Goal: Communication & Community: Answer question/provide support

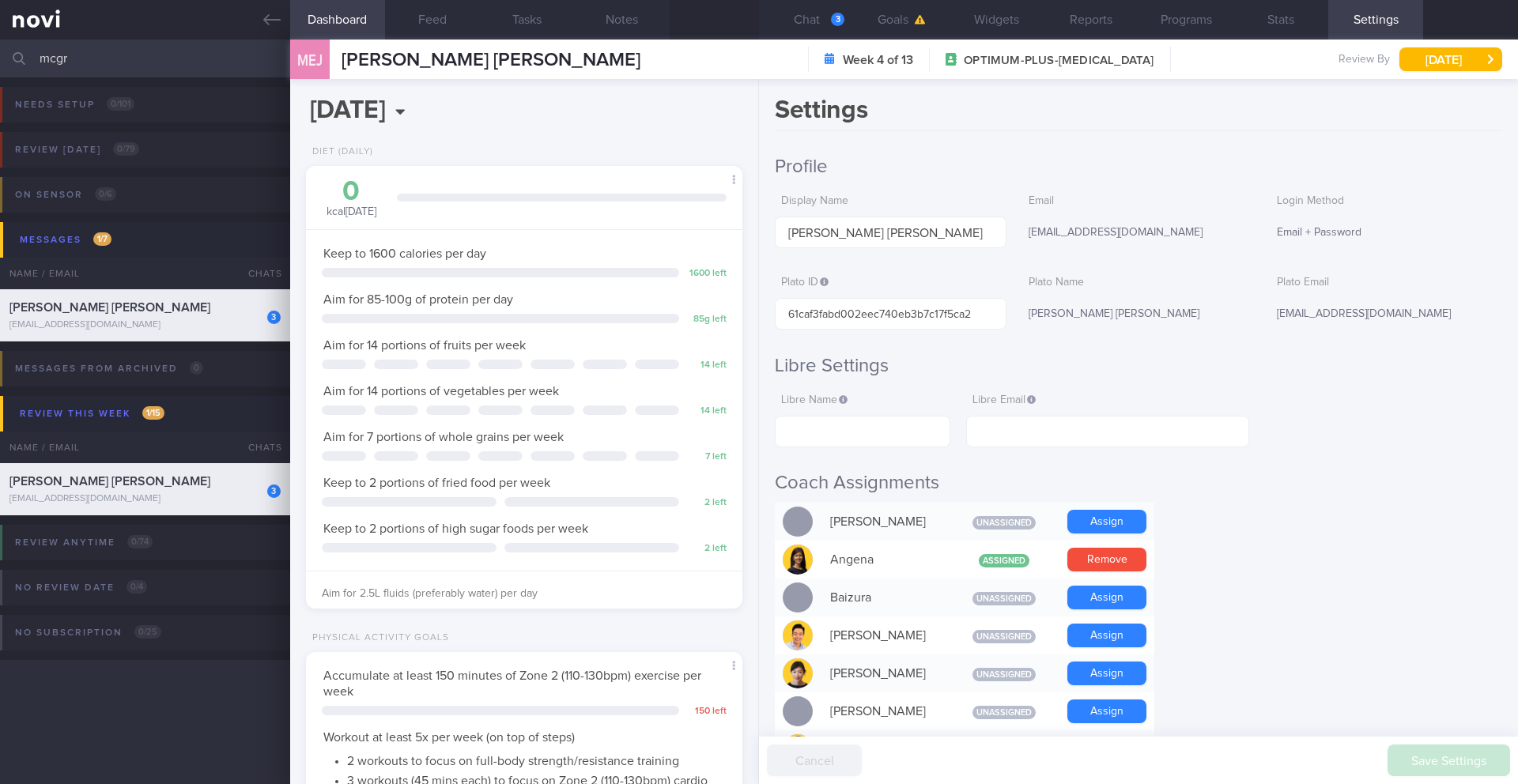
select select "8"
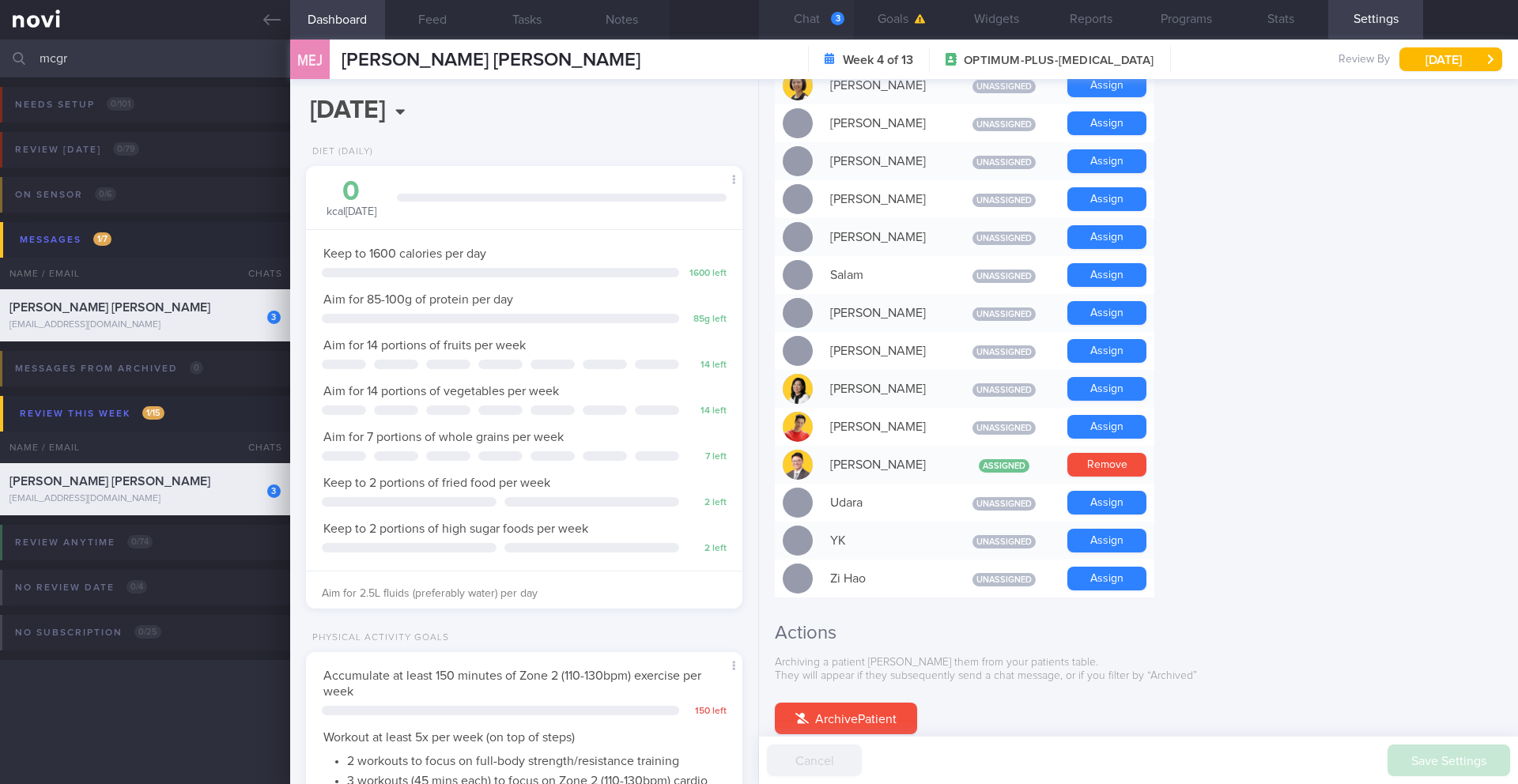
click at [812, 16] on button "Chat 3" at bounding box center [806, 18] width 95 height 39
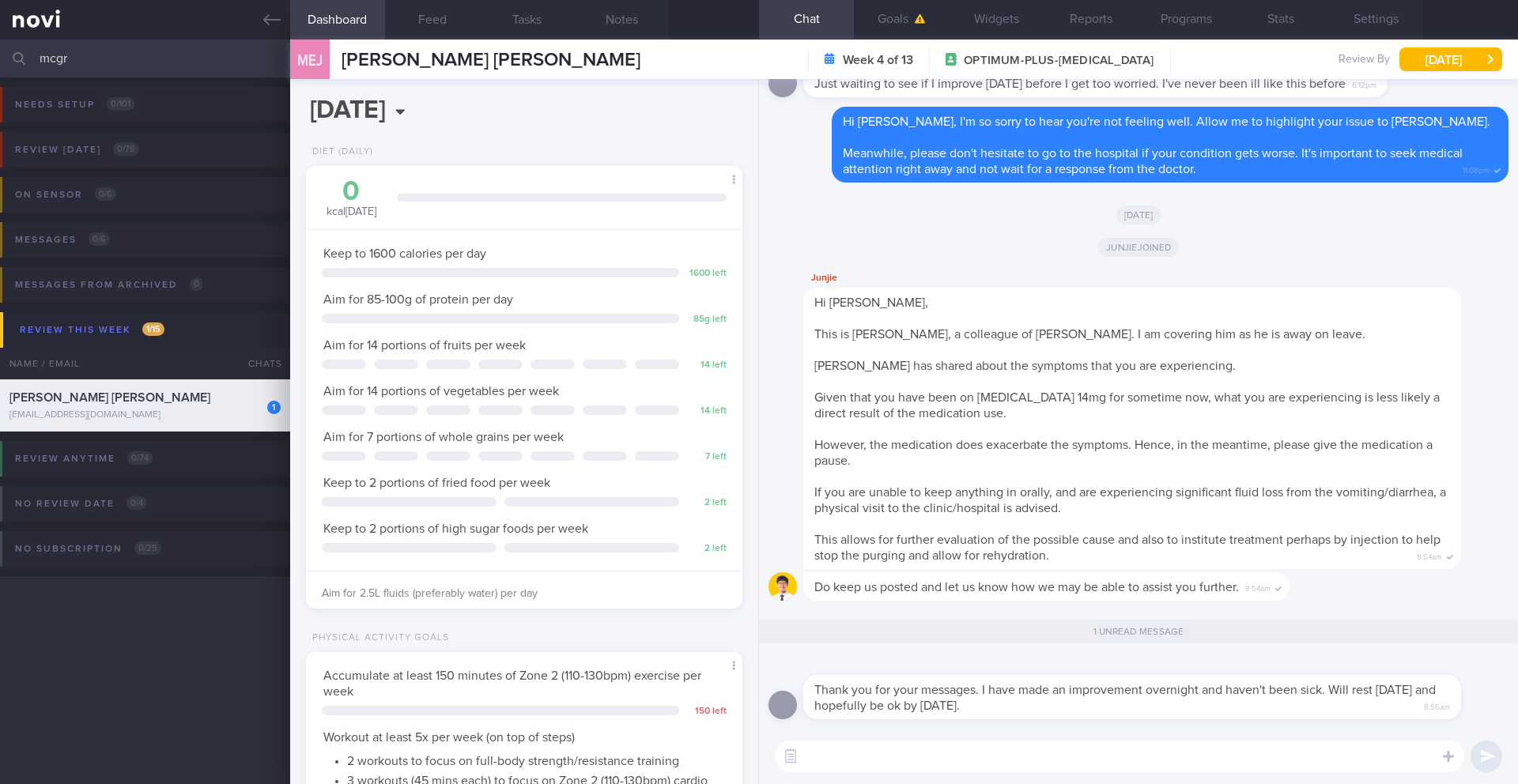
click at [928, 761] on textarea at bounding box center [1119, 756] width 689 height 31
type textarea "Glad to hear that you are feeling better, LIzzie. Let us know if anything chang…"
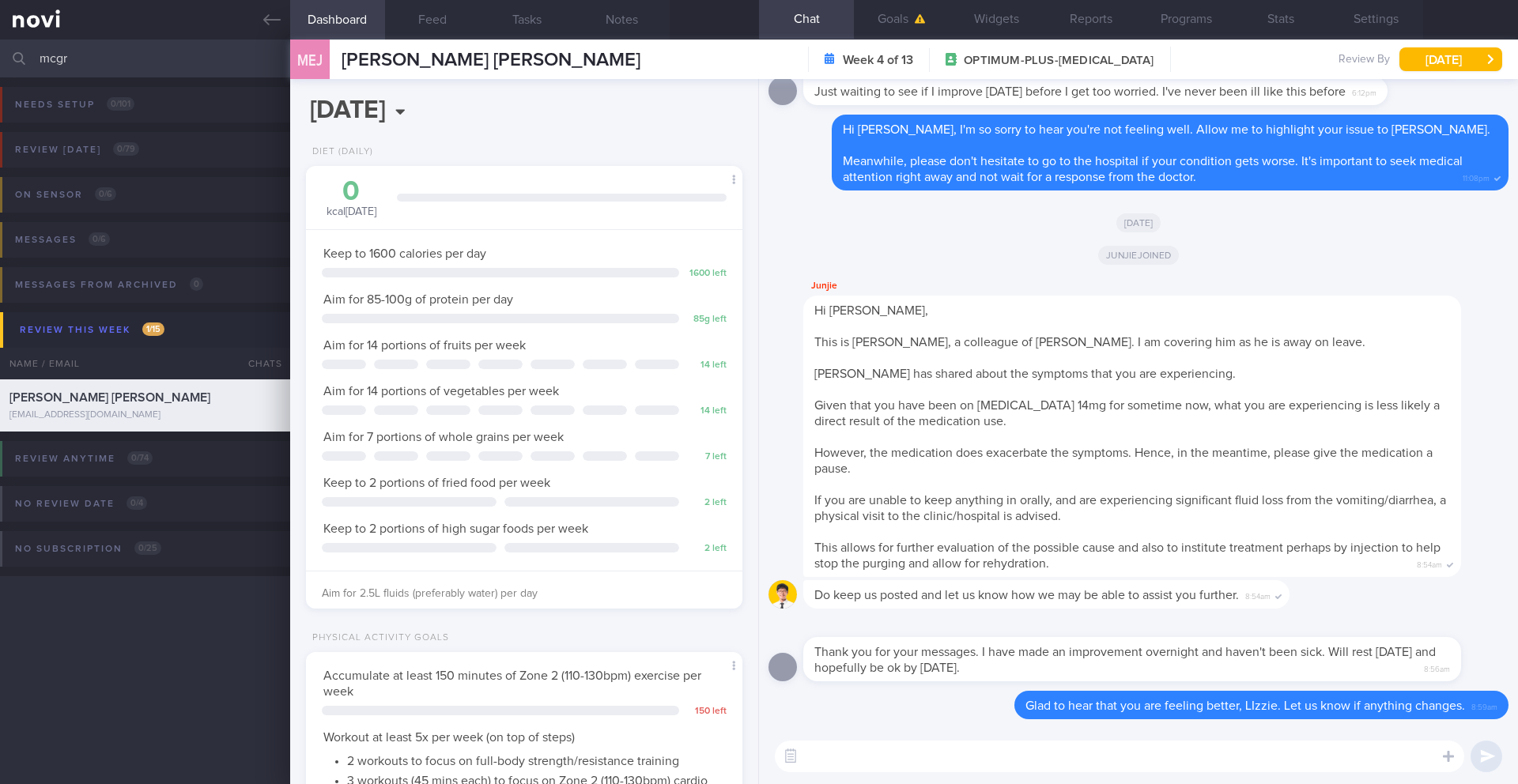
click at [51, 67] on input "mcgr" at bounding box center [759, 58] width 1518 height 38
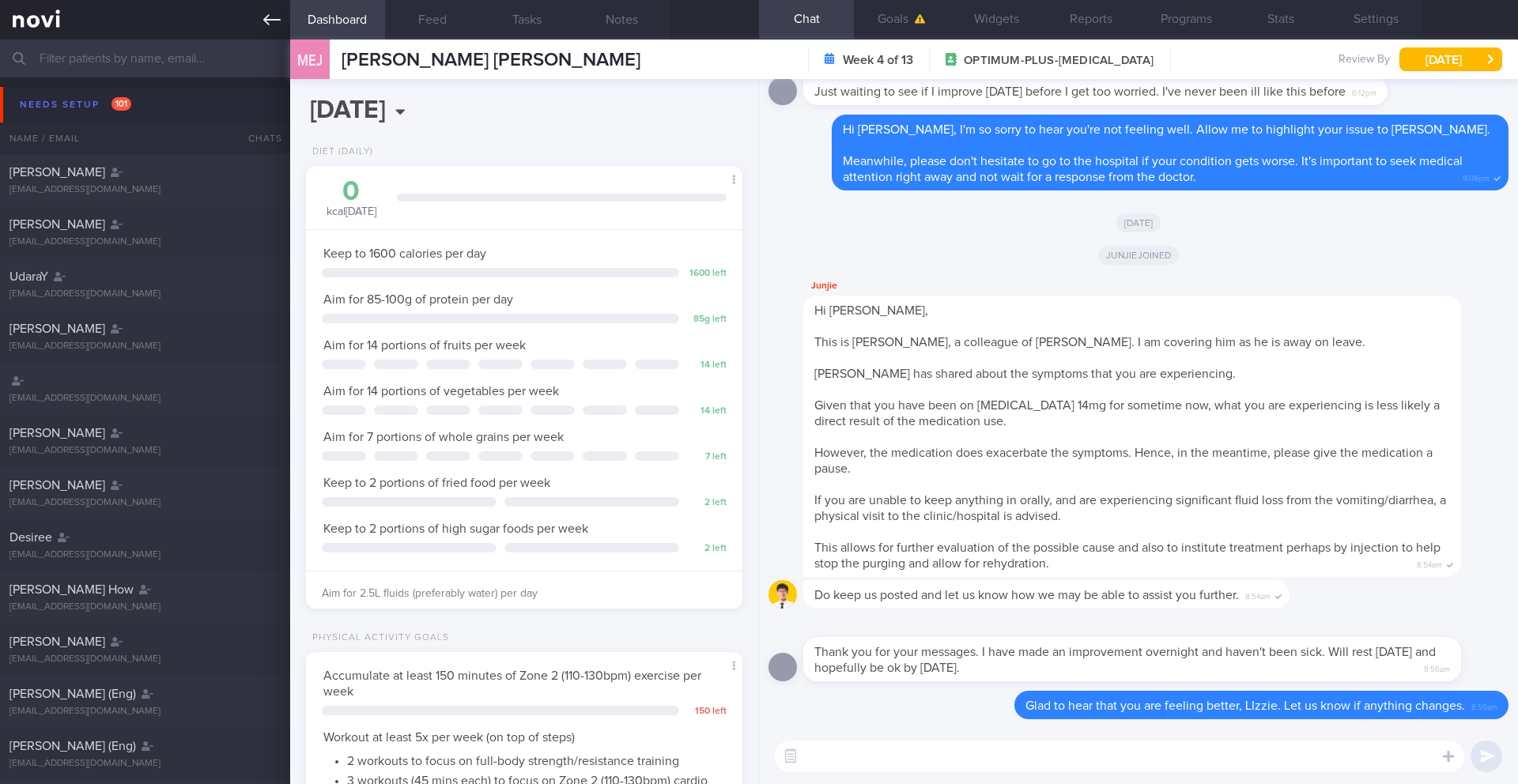
click at [274, 23] on icon at bounding box center [272, 20] width 18 height 18
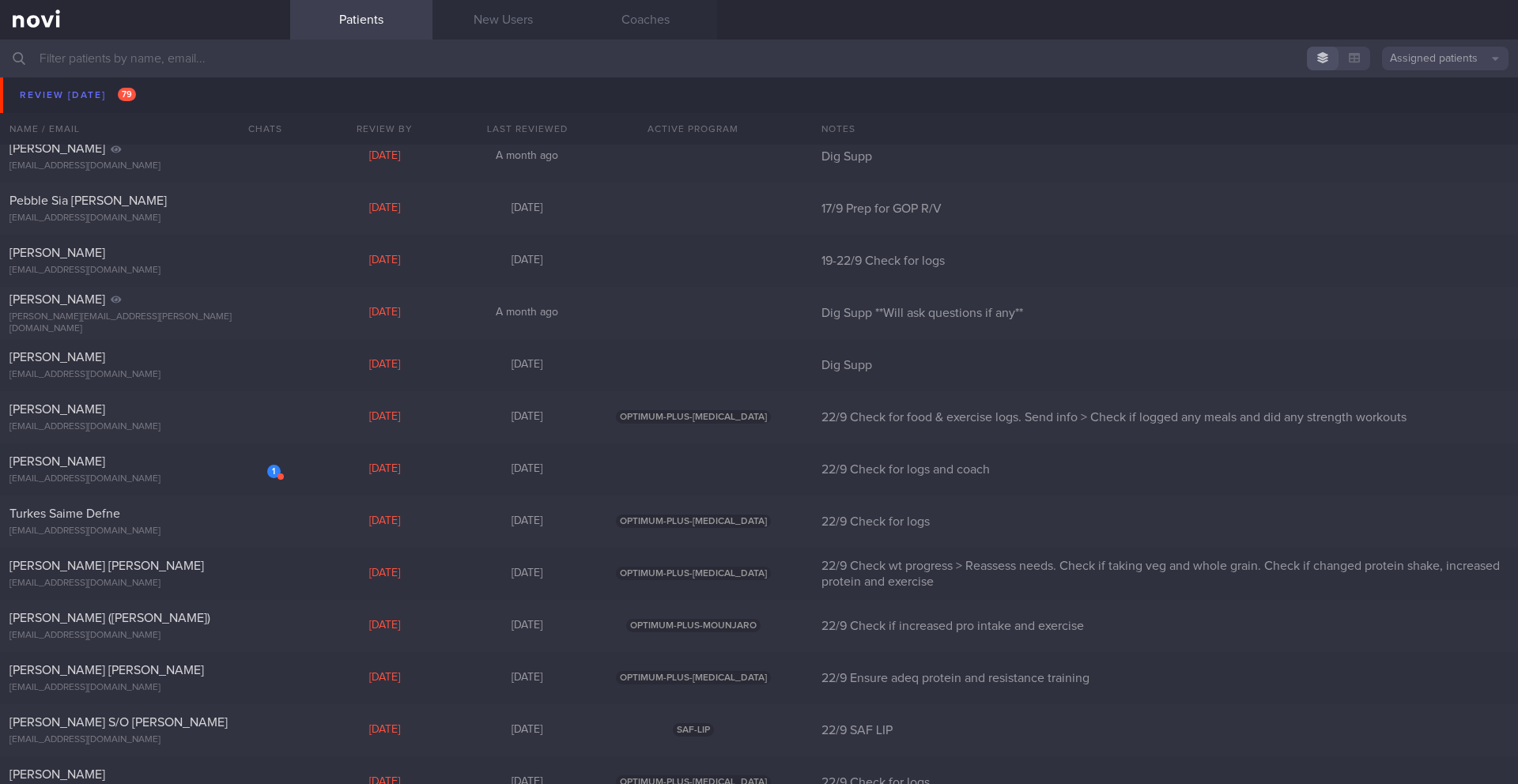
scroll to position [7755, 0]
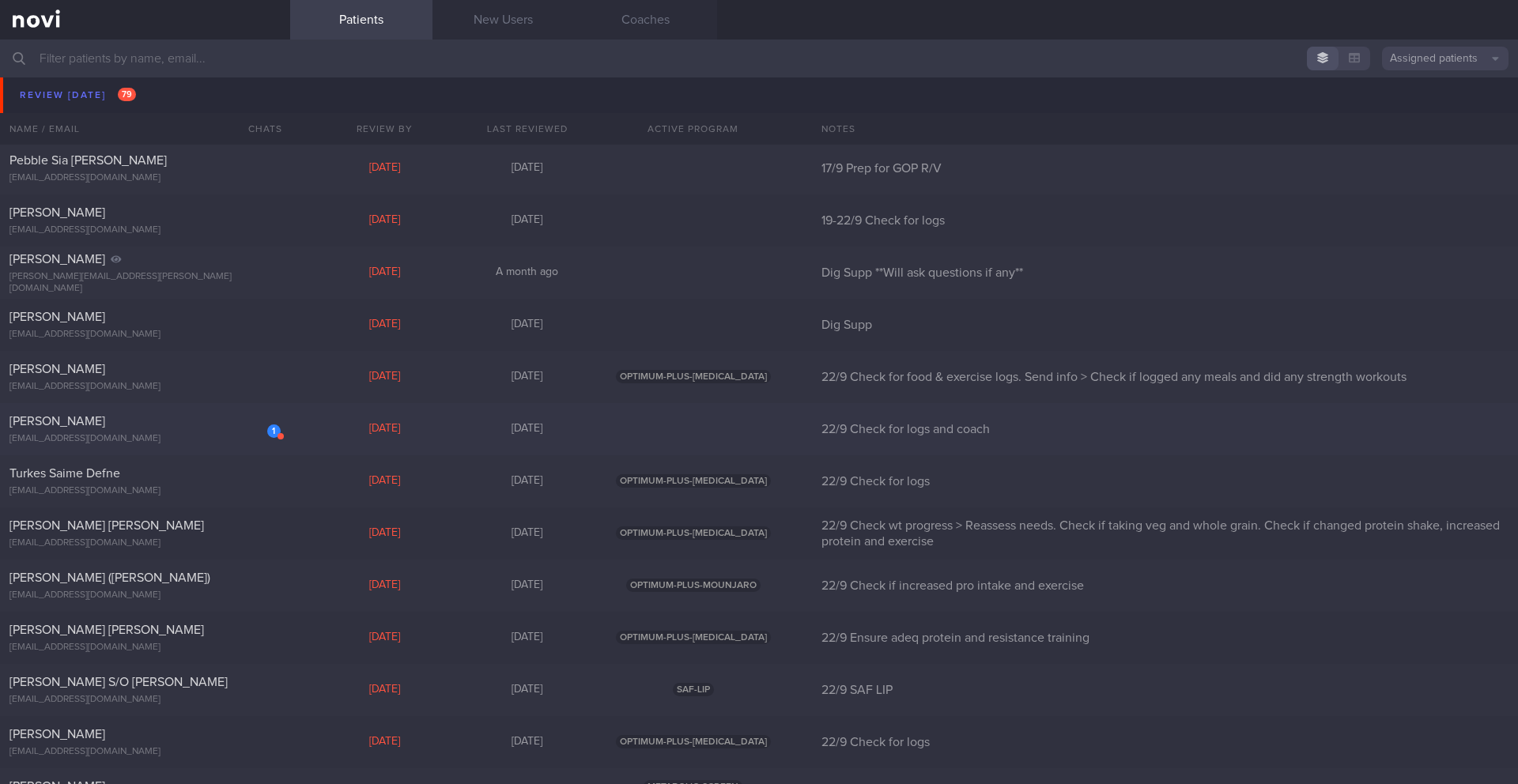
click at [105, 422] on span "[PERSON_NAME]" at bounding box center [57, 421] width 96 height 13
select select "8"
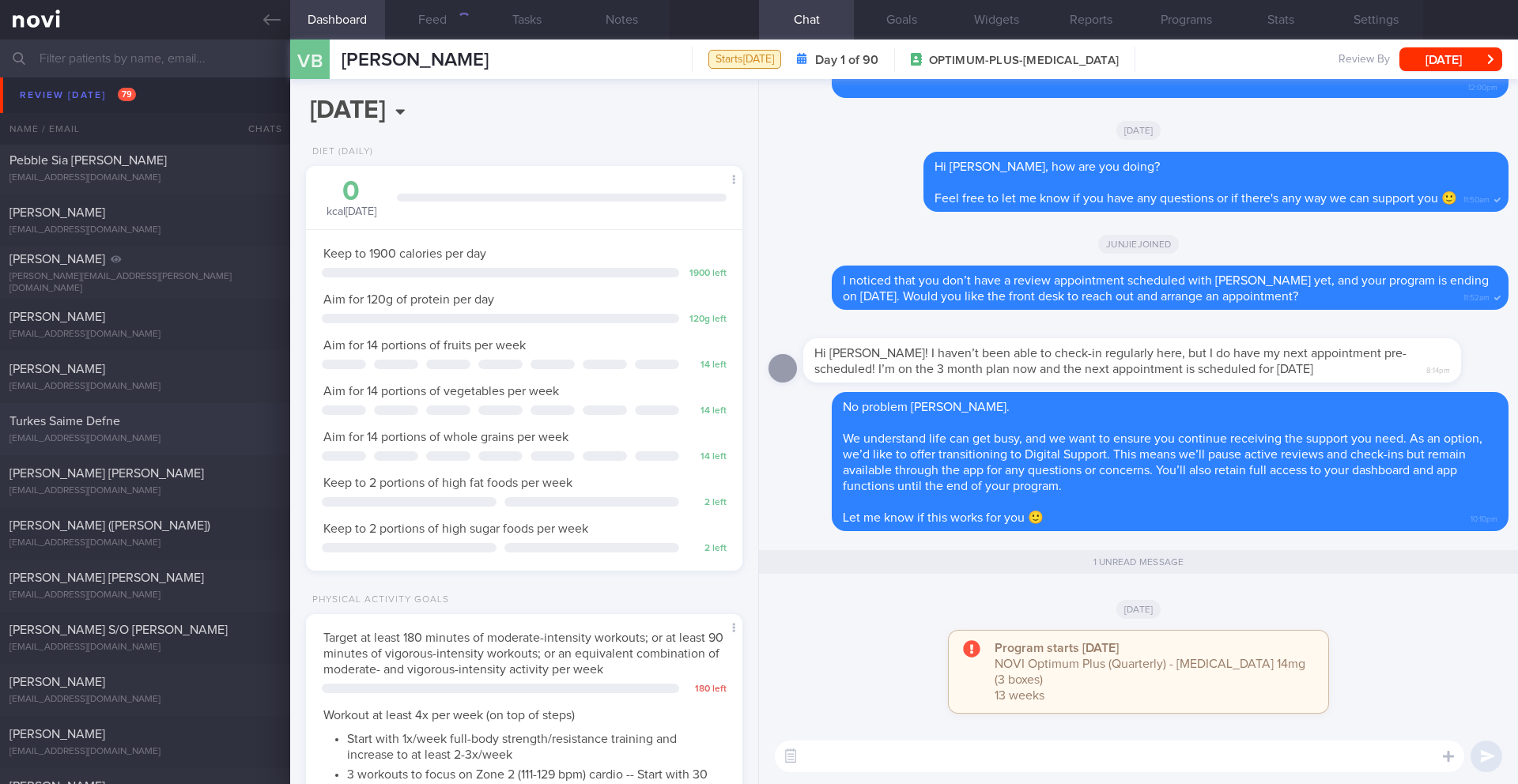
scroll to position [220, 397]
click at [413, 68] on span "[PERSON_NAME]" at bounding box center [415, 60] width 147 height 19
click at [413, 58] on span "[PERSON_NAME]" at bounding box center [415, 60] width 147 height 19
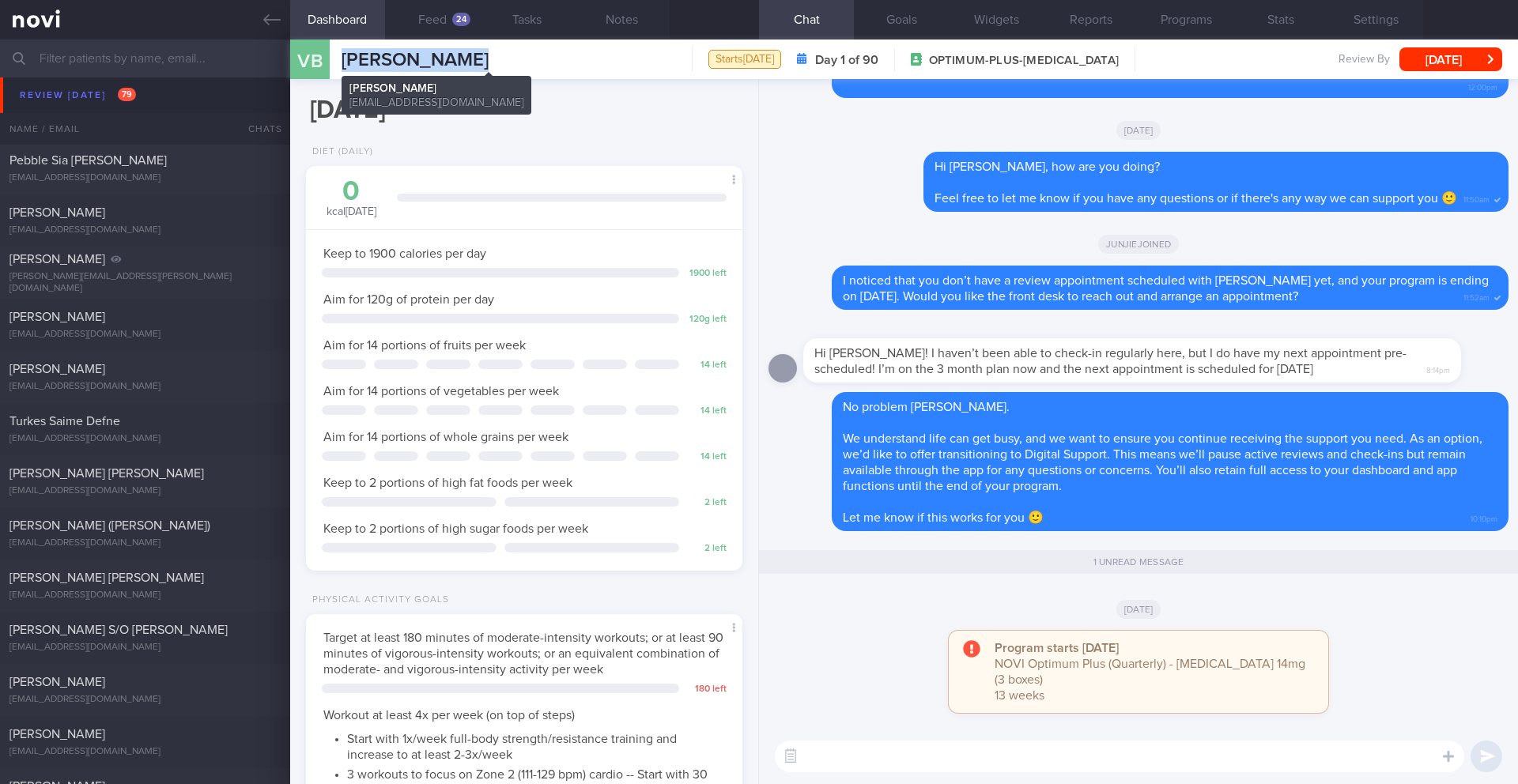
copy div "[PERSON_NAME] [PERSON_NAME] [EMAIL_ADDRESS][DOMAIN_NAME]"
click at [1463, 61] on button "[DATE]" at bounding box center [1450, 59] width 103 height 23
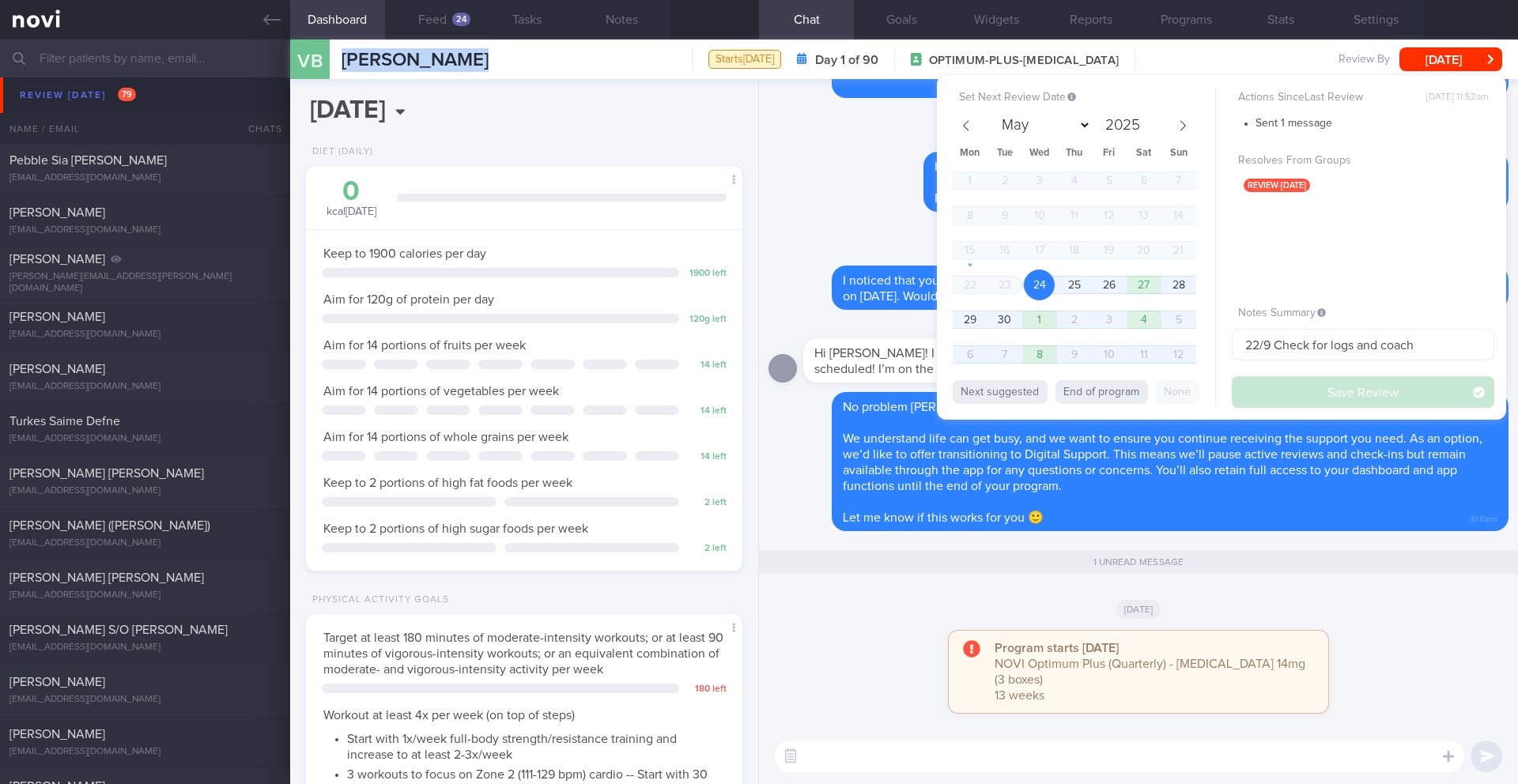
click at [869, 630] on div "[DATE]" at bounding box center [1138, 608] width 740 height 44
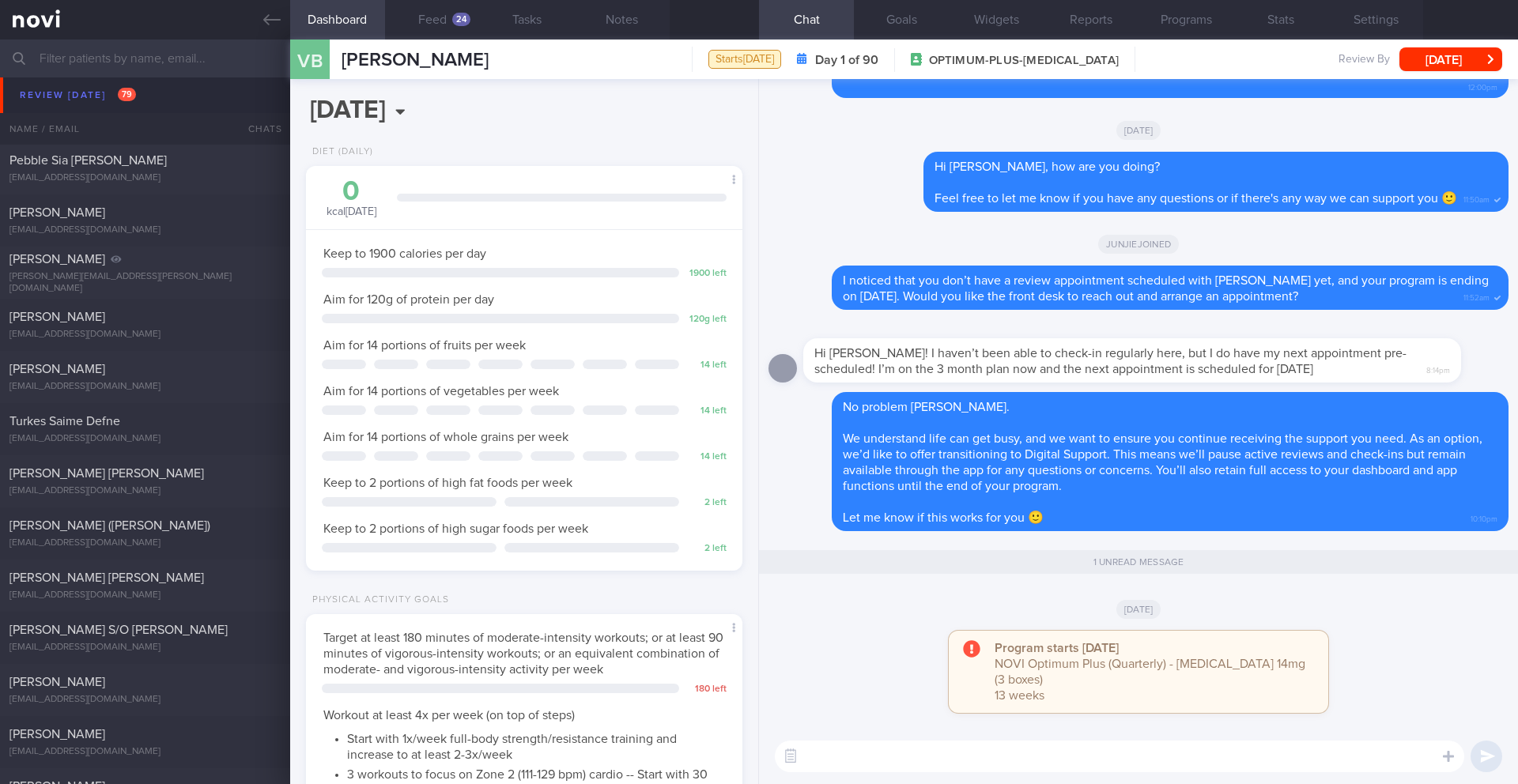
click at [871, 760] on textarea at bounding box center [1119, 756] width 689 height 31
paste textarea "Hi _____, You have been transitioned to Digital Support. While there will no lo…"
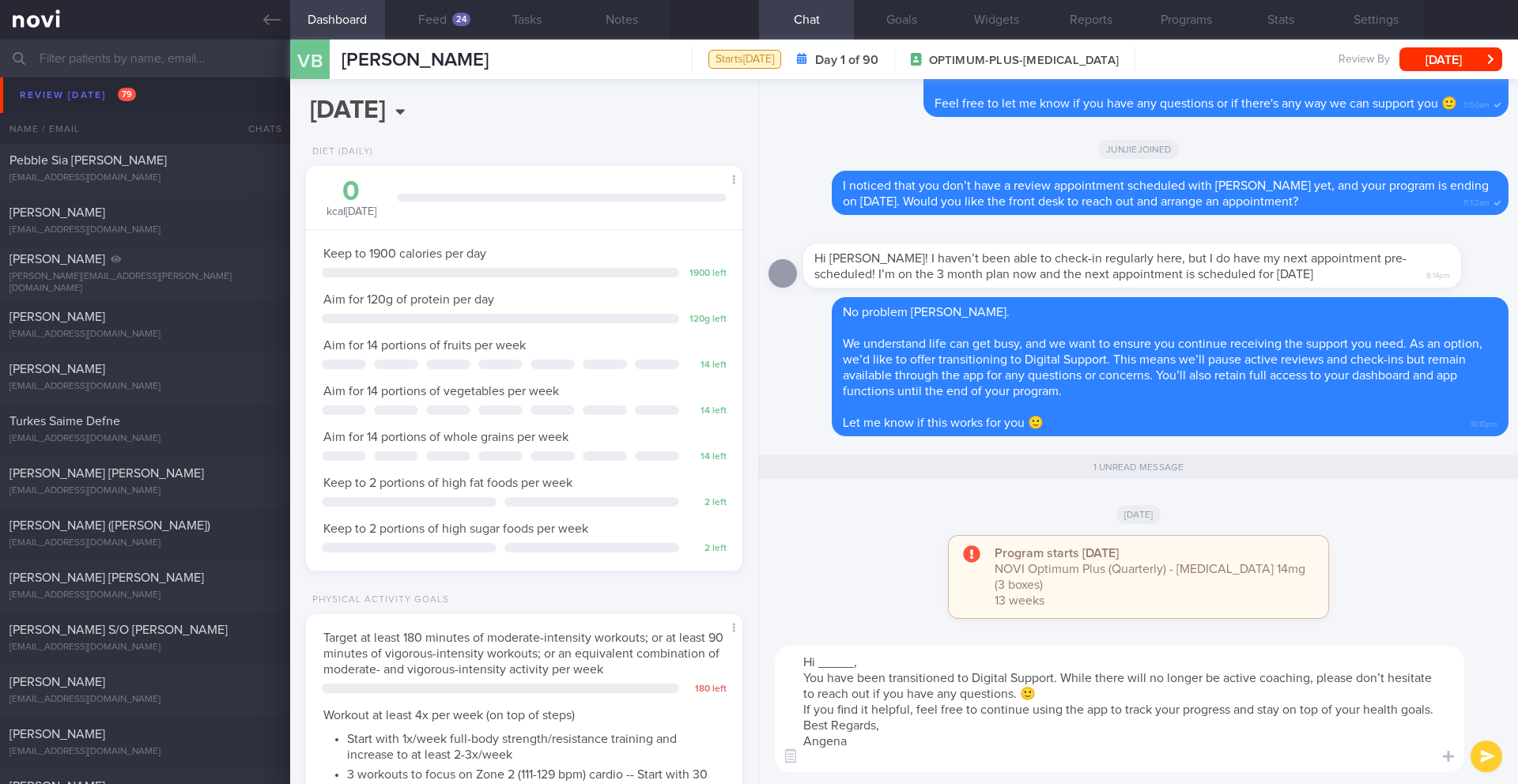
scroll to position [0, 0]
click at [854, 668] on textarea "Hi _____, You have been transitioned to Digital Support. While there will no lo…" at bounding box center [1119, 708] width 689 height 126
type textarea "Hi [PERSON_NAME], You have been transitioned to Digital Support. While there wi…"
click at [413, 31] on button "Feed 24" at bounding box center [433, 19] width 95 height 39
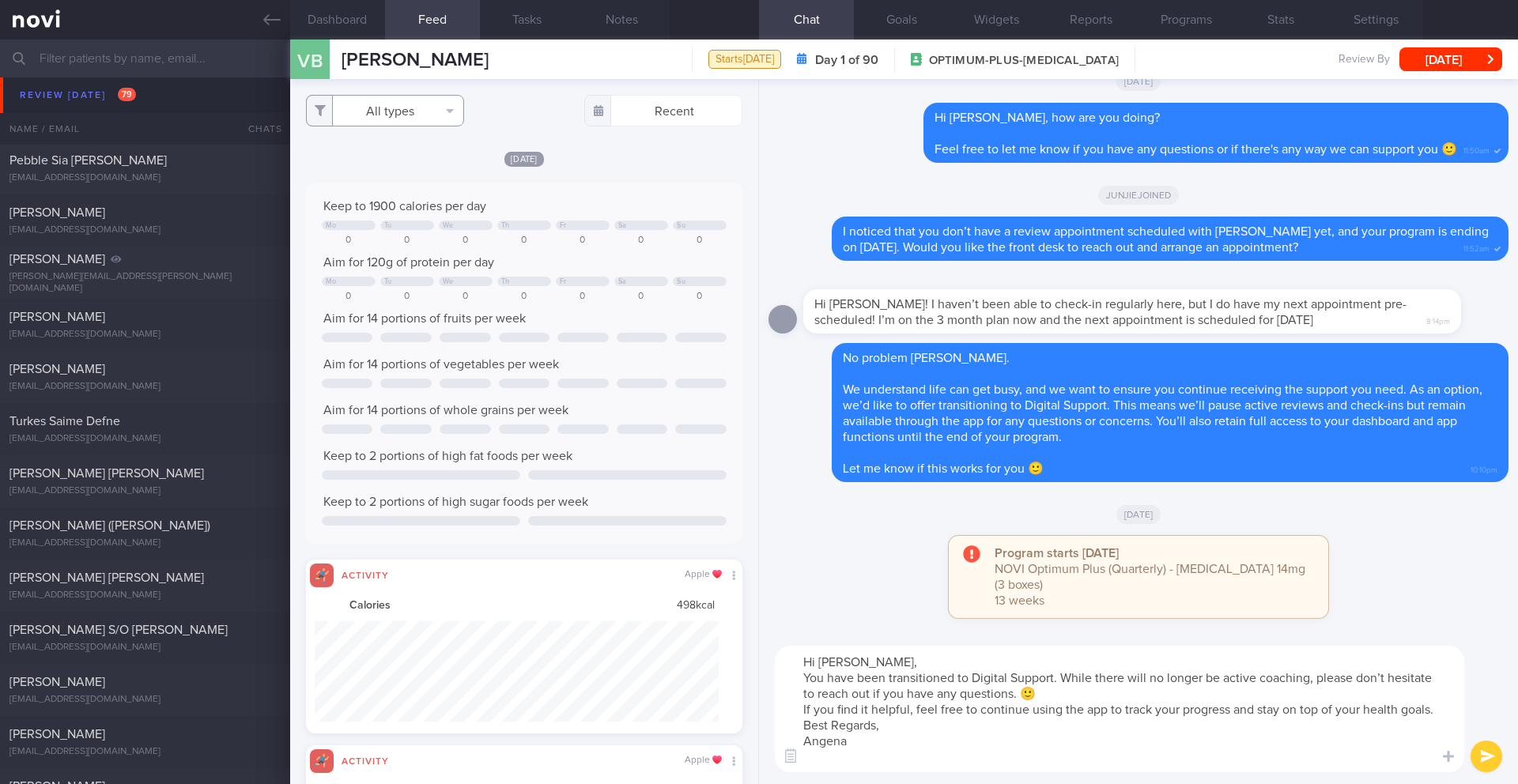
click at [433, 122] on button "All types" at bounding box center [385, 110] width 158 height 31
click at [402, 170] on button "Activity" at bounding box center [385, 165] width 157 height 23
checkbox input "false"
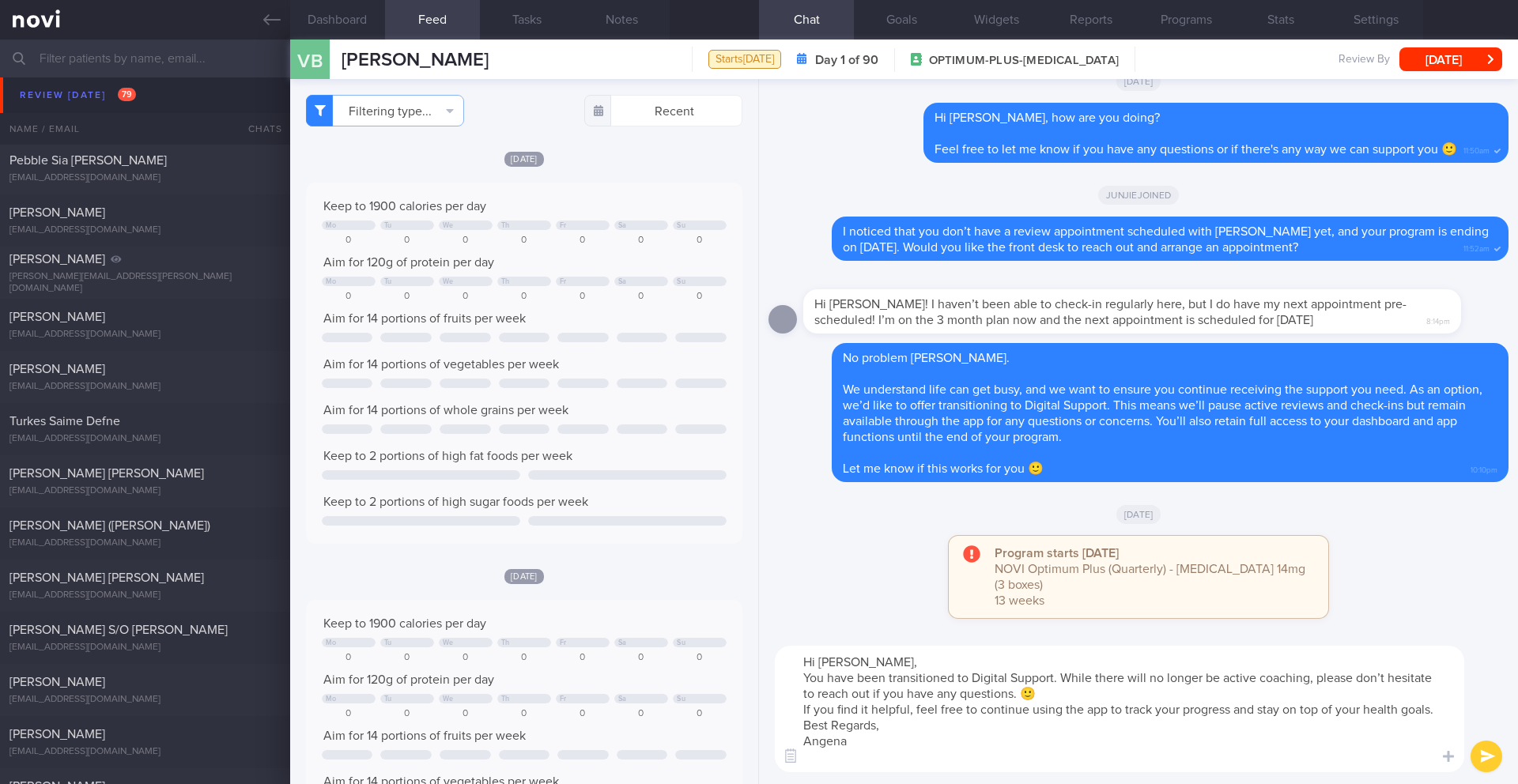
click at [887, 666] on textarea "Hi [PERSON_NAME], You have been transitioned to Digital Support. While there wi…" at bounding box center [1119, 708] width 689 height 126
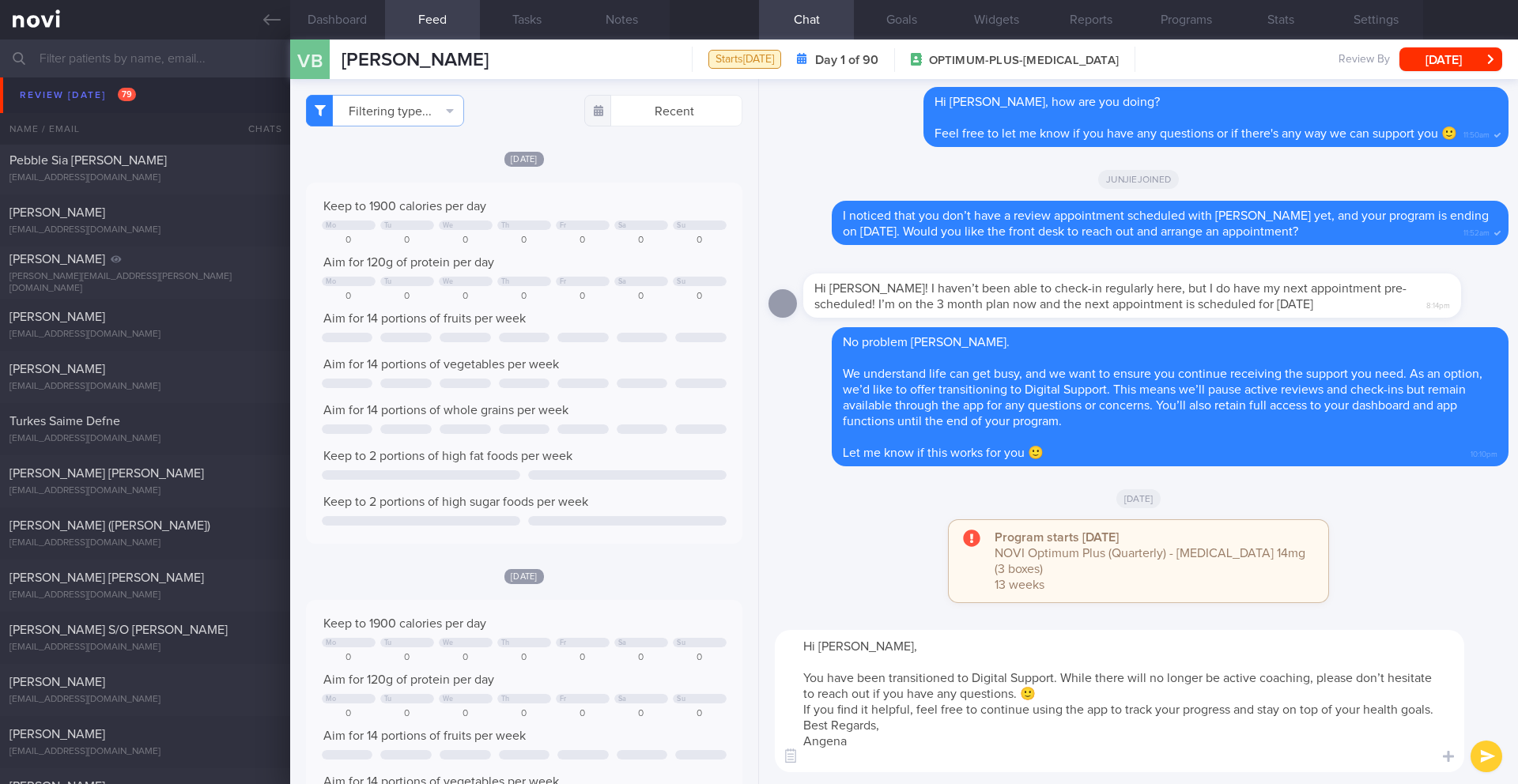
click at [1104, 698] on textarea "Hi [PERSON_NAME], You have been transitioned to Digital Support. While there wi…" at bounding box center [1119, 700] width 689 height 142
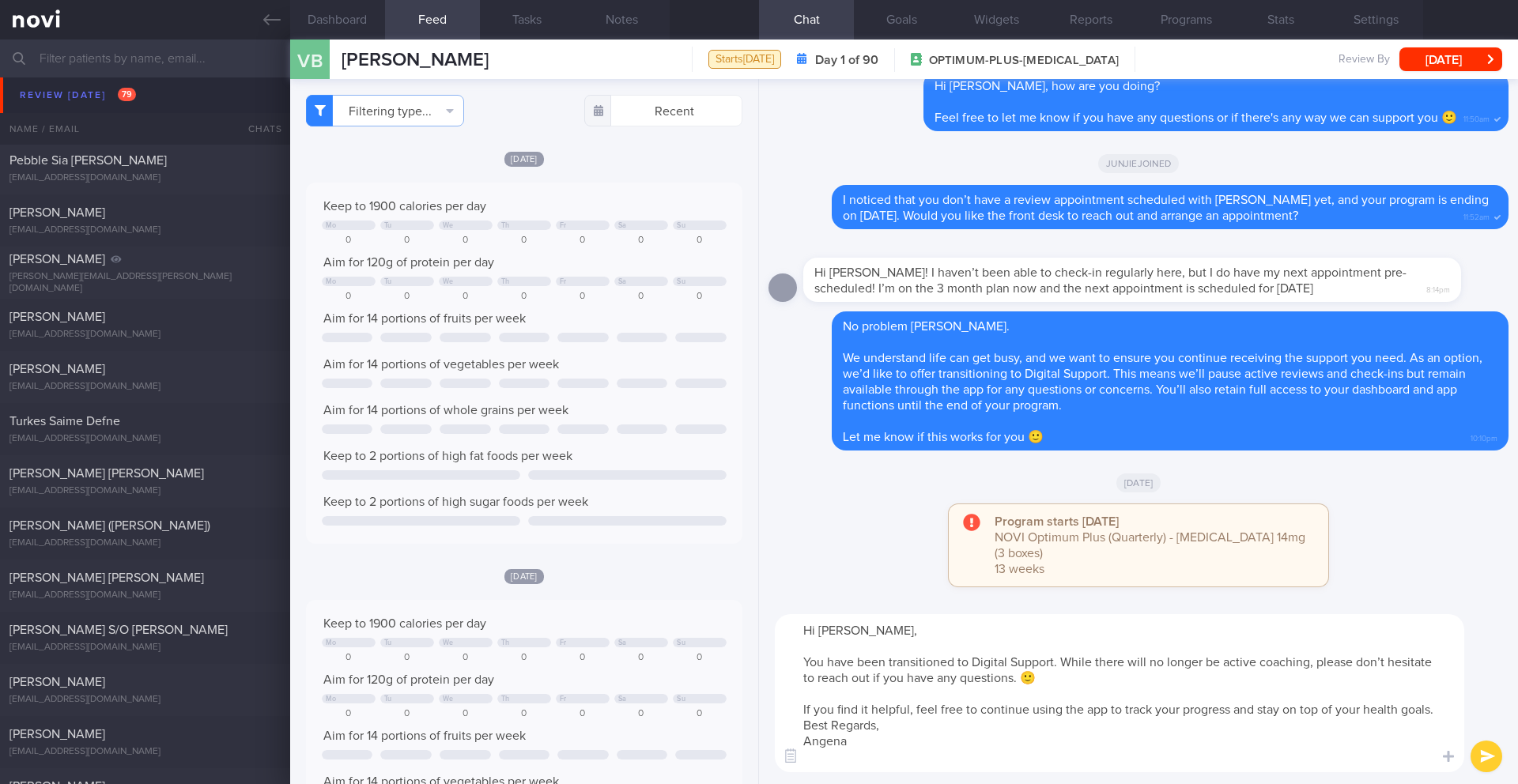
click at [1026, 737] on textarea "Hi [PERSON_NAME], You have been transitioned to Digital Support. While there wi…" at bounding box center [1119, 693] width 689 height 158
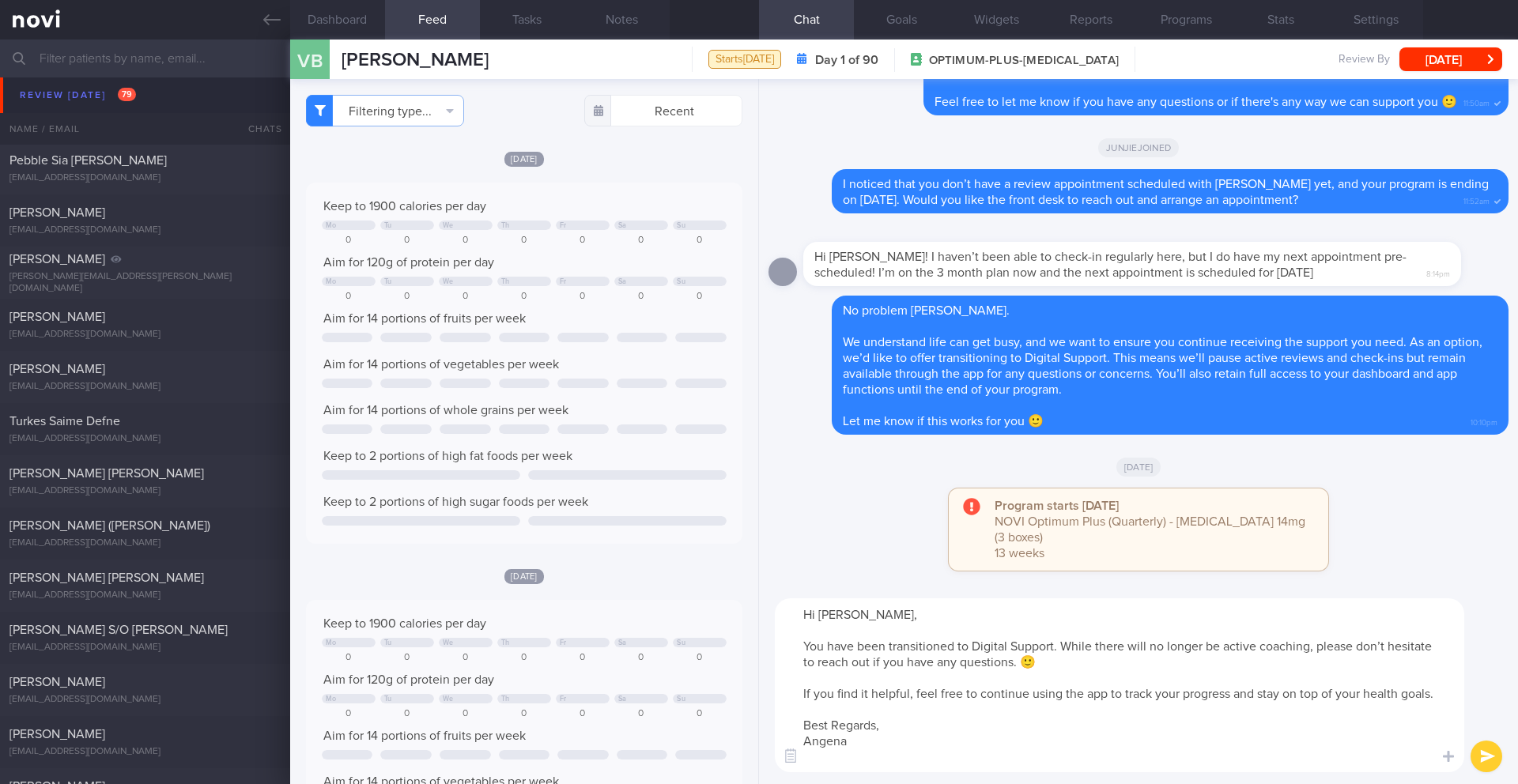
type textarea "Hi [PERSON_NAME], You have been transitioned to Digital Support. While there wi…"
click at [1486, 758] on button "submit" at bounding box center [1486, 756] width 31 height 31
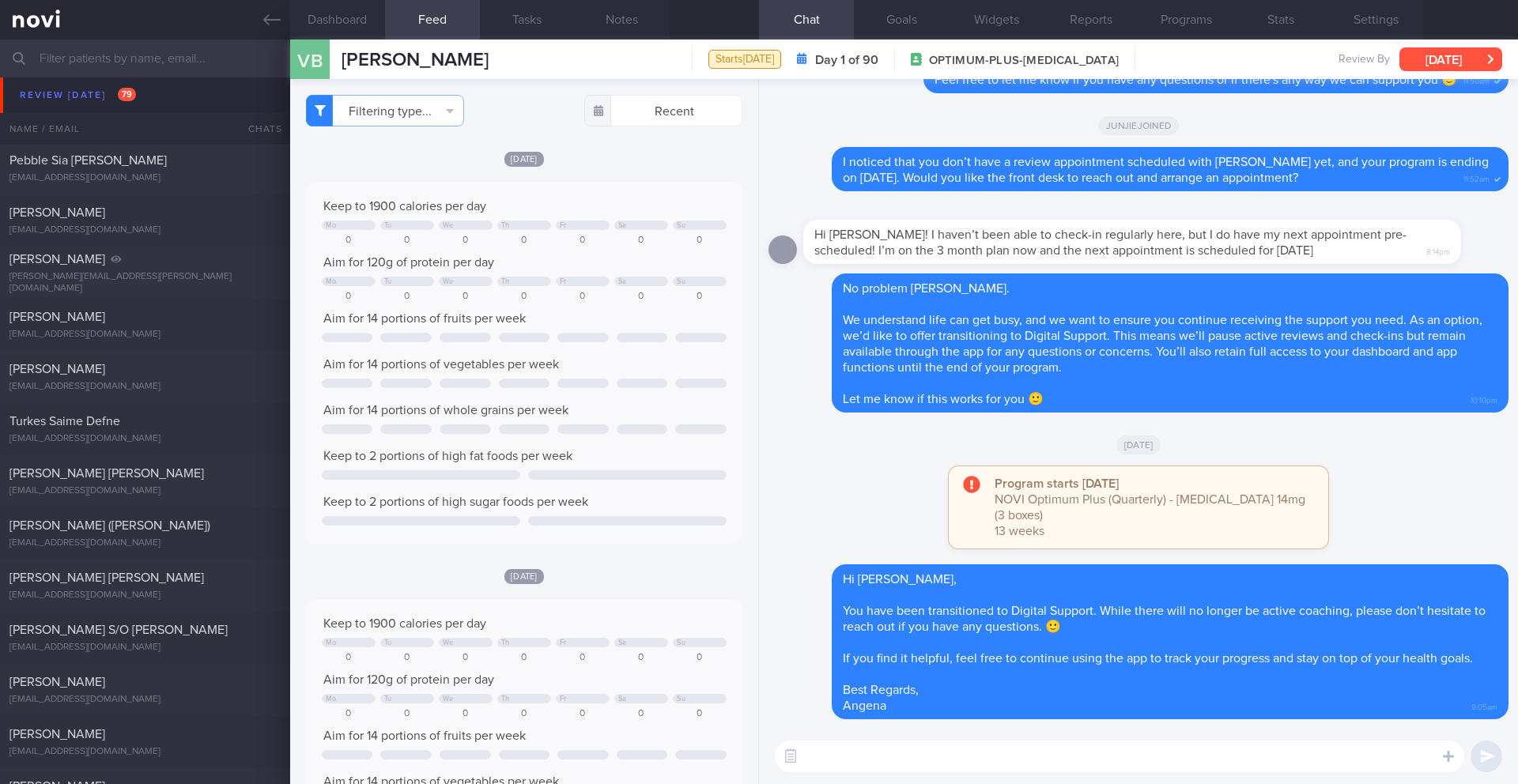
click at [1470, 59] on button "[DATE]" at bounding box center [1450, 59] width 103 height 23
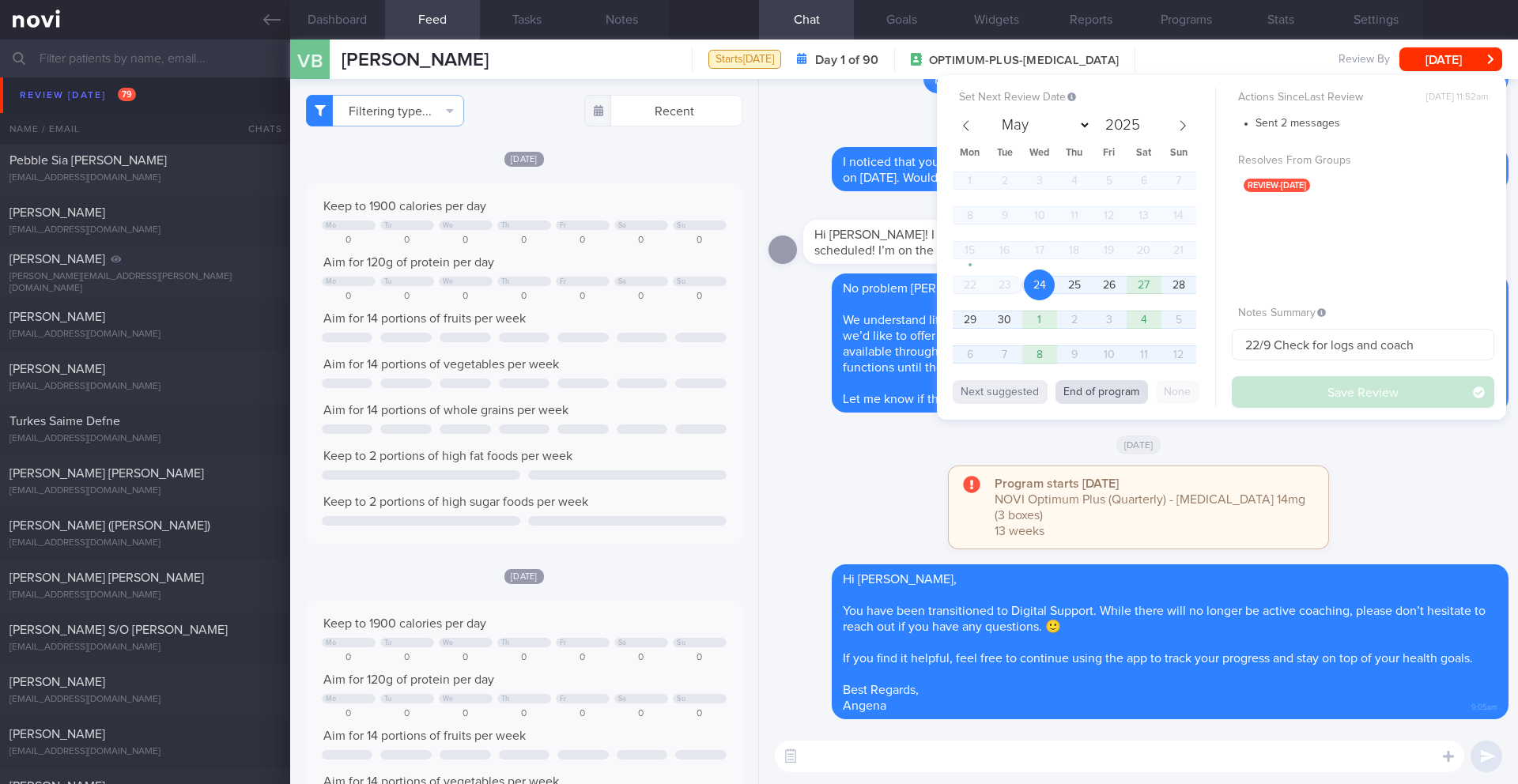
drag, startPoint x: 1112, startPoint y: 389, endPoint x: 1126, endPoint y: 387, distance: 14.1
click at [1113, 389] on button "End of program" at bounding box center [1101, 392] width 93 height 23
select select "11"
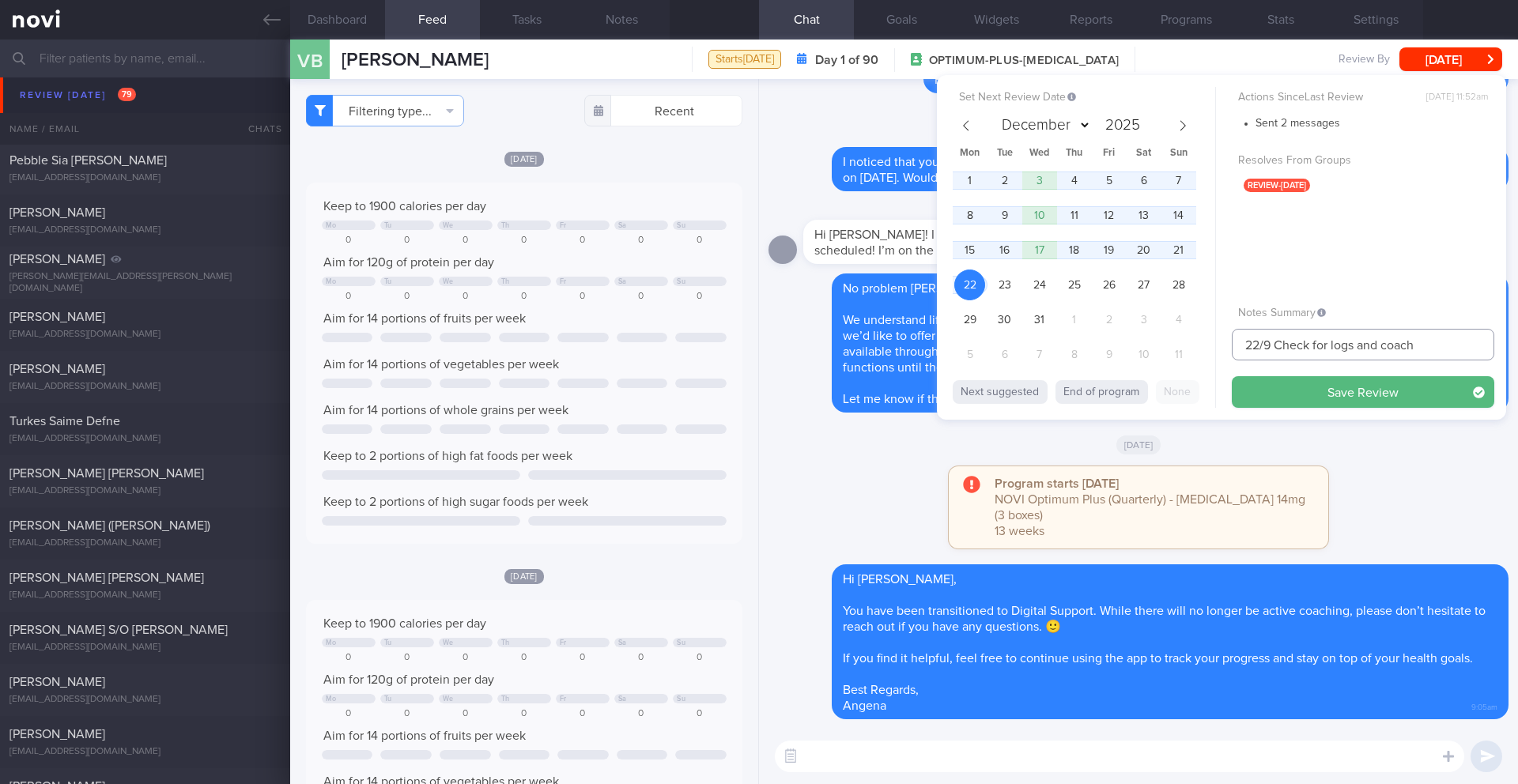
click at [1273, 348] on input "22/9 Check for logs and coach" at bounding box center [1363, 344] width 262 height 31
type input "Dig Supp"
click at [1119, 398] on button "End of program" at bounding box center [1101, 392] width 93 height 23
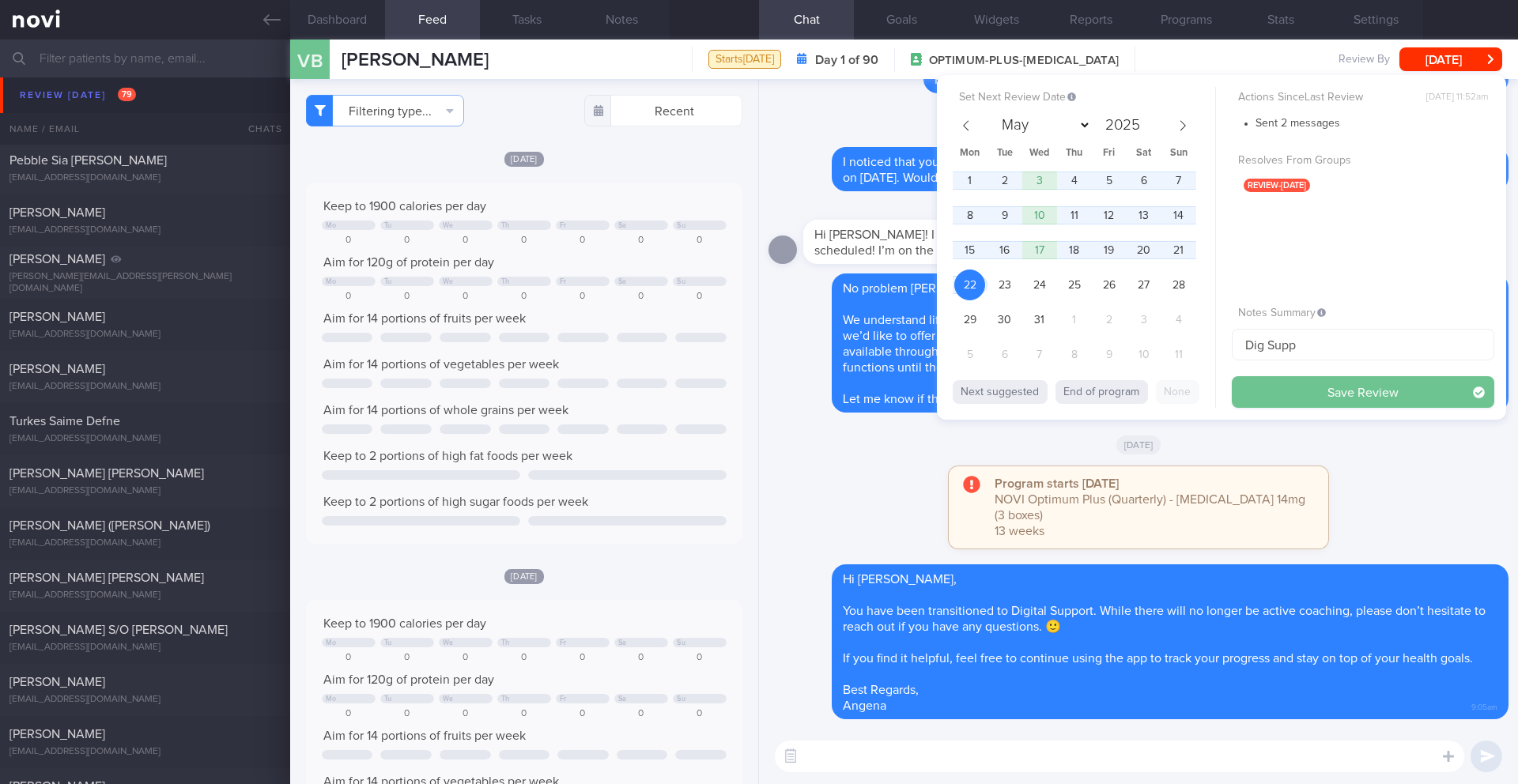
click at [1269, 392] on button "Save Review" at bounding box center [1363, 392] width 262 height 31
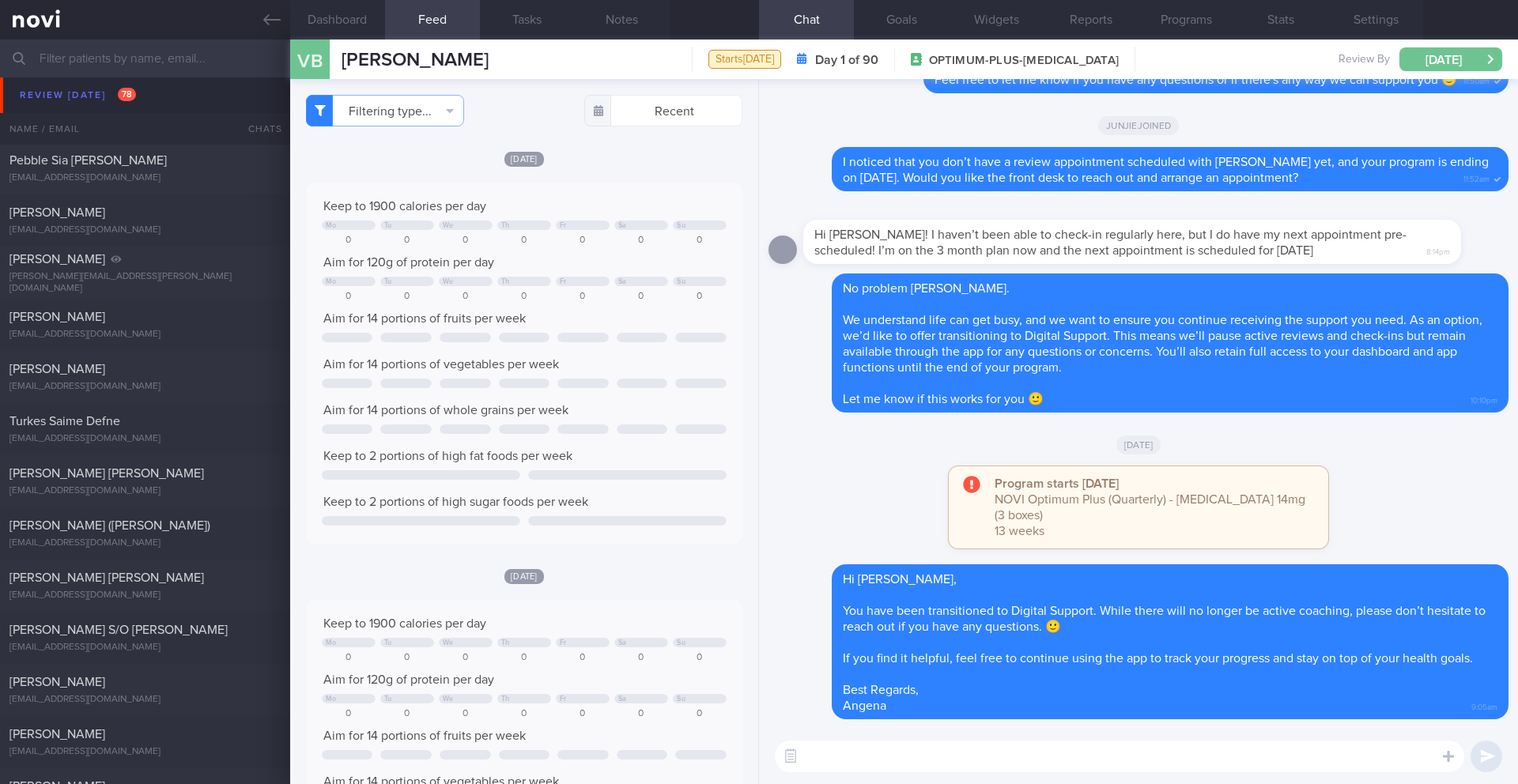
click at [1460, 68] on button "[DATE]" at bounding box center [1450, 59] width 103 height 23
click at [1399, 17] on button "Settings" at bounding box center [1376, 19] width 95 height 39
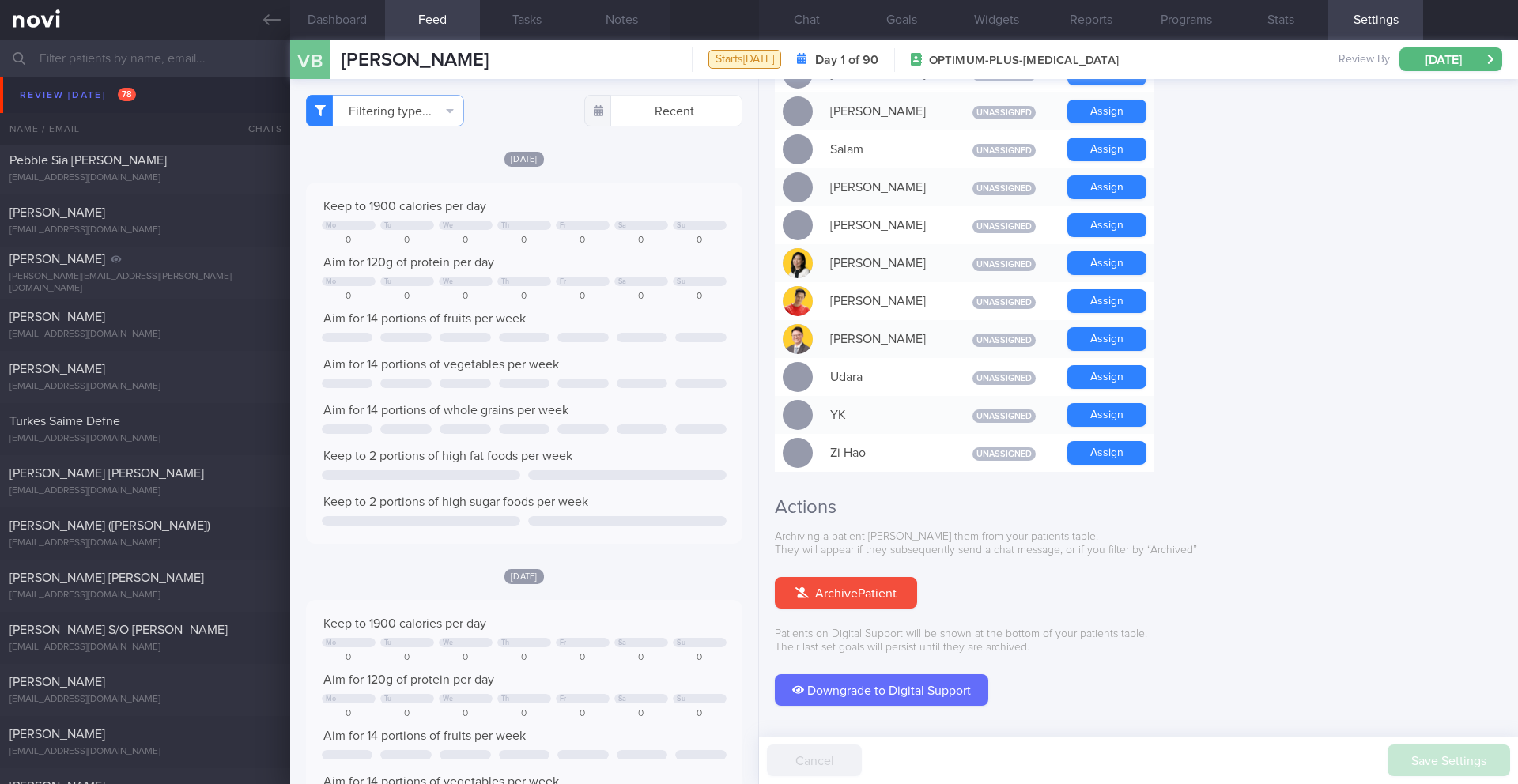
scroll to position [1295, 0]
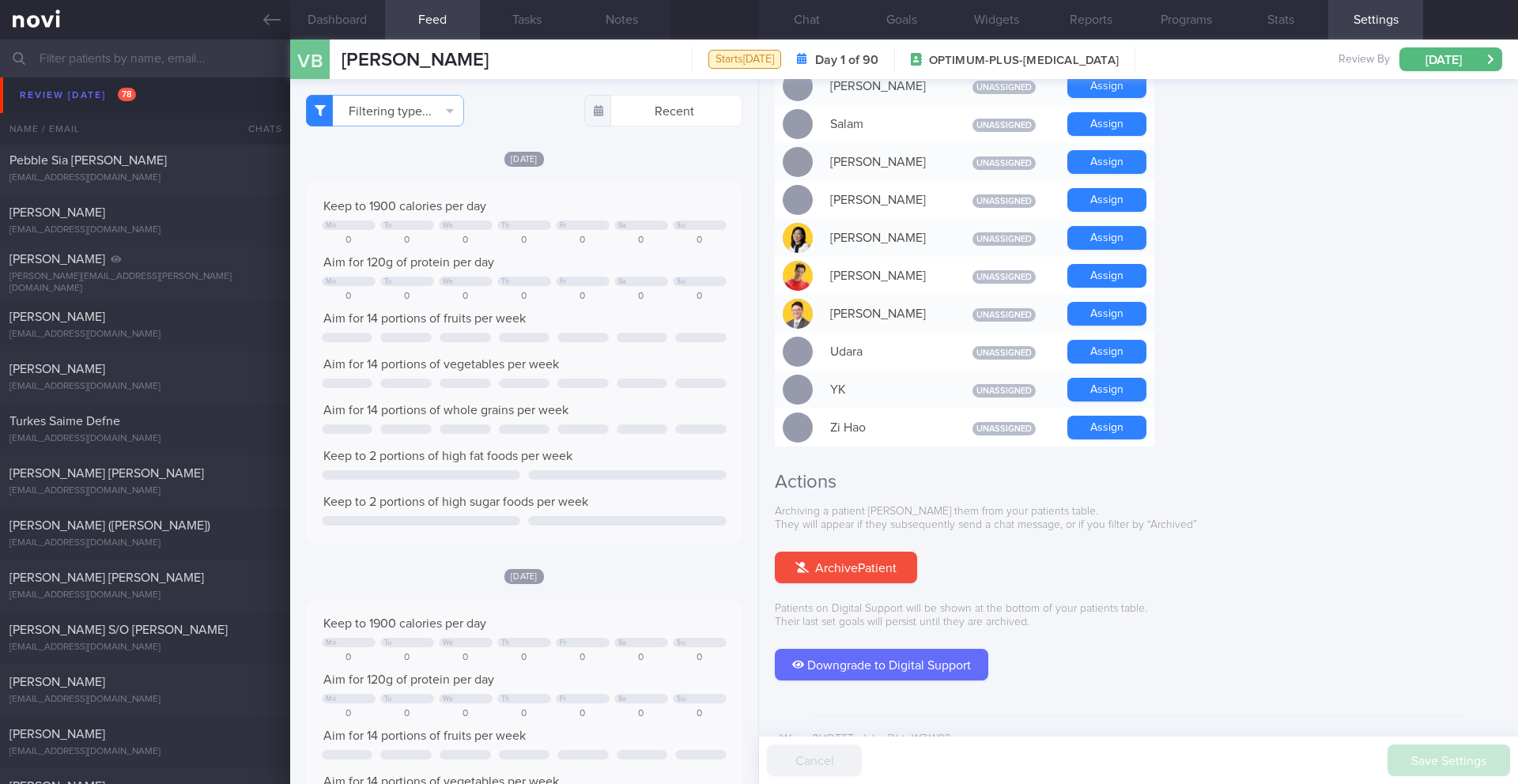
click at [865, 649] on button "Downgrade to Digital Support" at bounding box center [881, 664] width 213 height 31
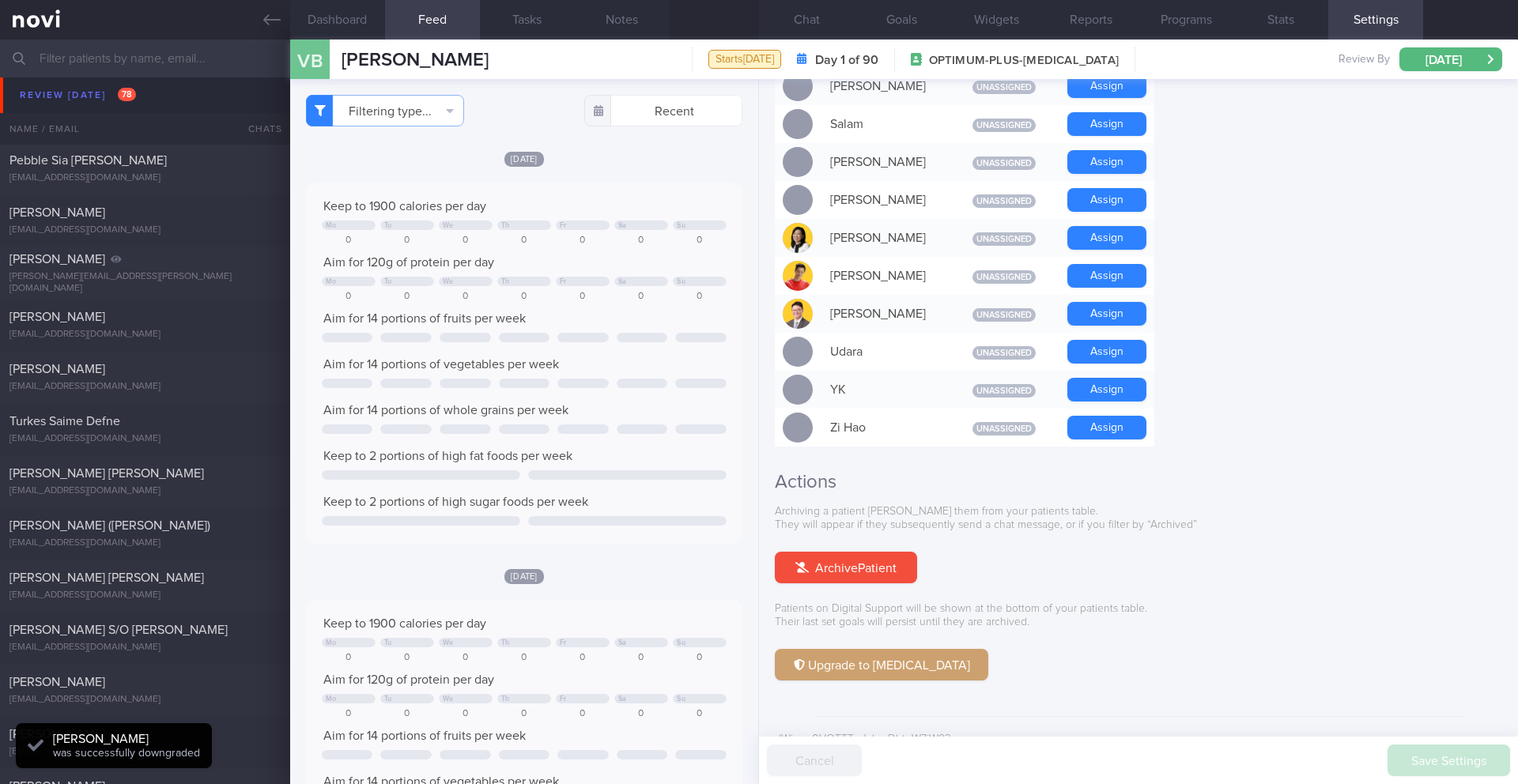
click at [250, 67] on input "text" at bounding box center [759, 58] width 1518 height 38
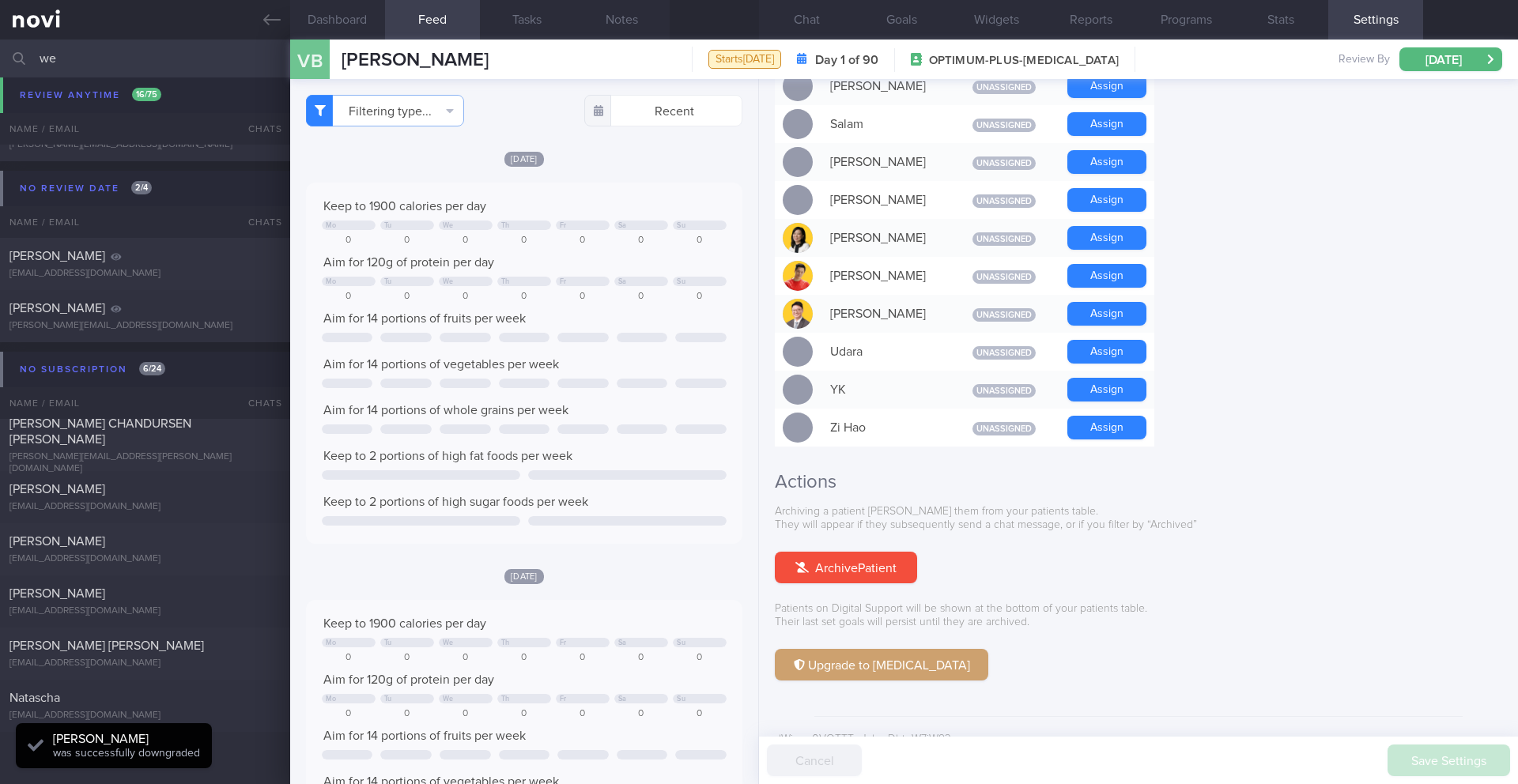
scroll to position [1348, 0]
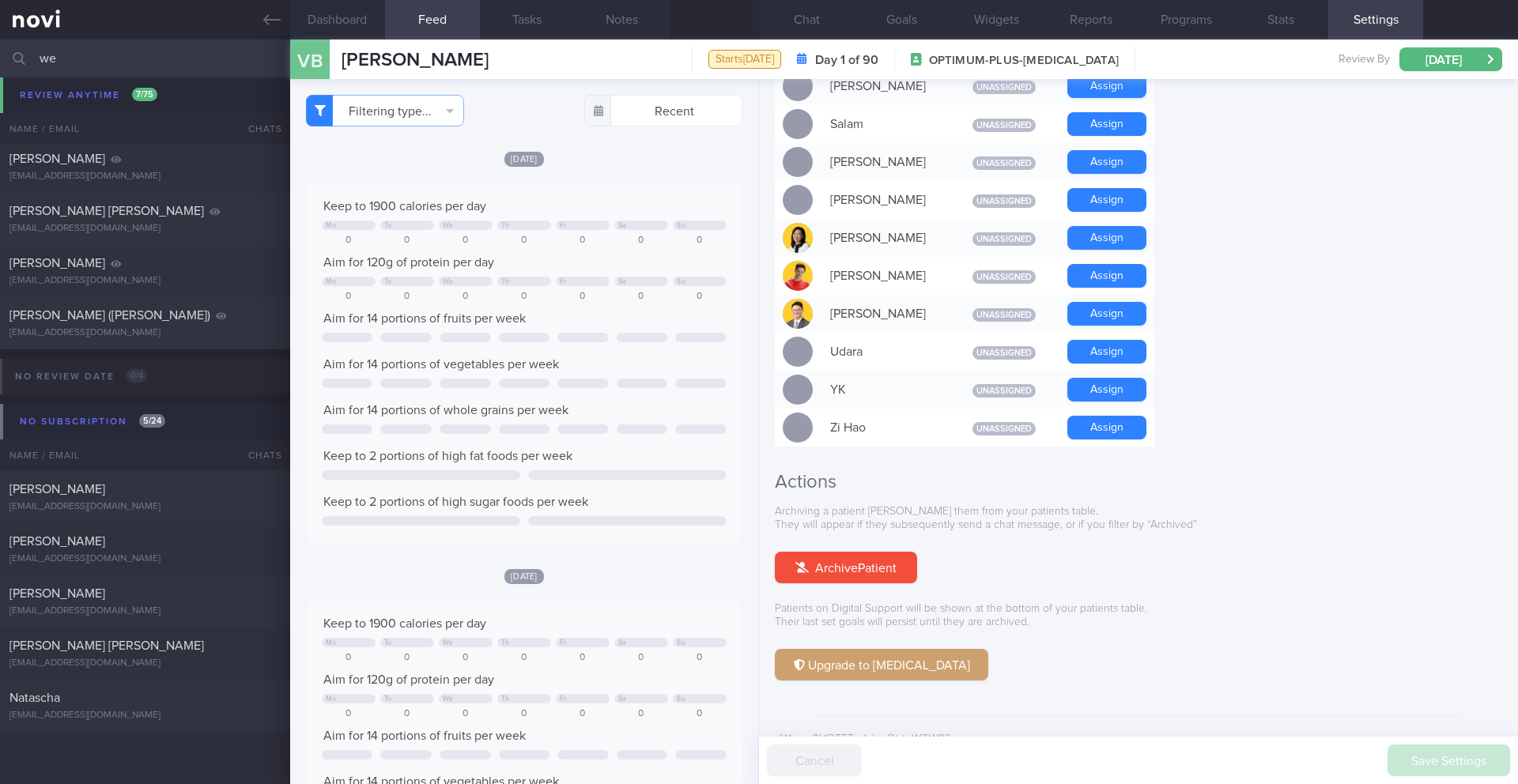
click at [80, 66] on input "we" at bounding box center [759, 58] width 1518 height 38
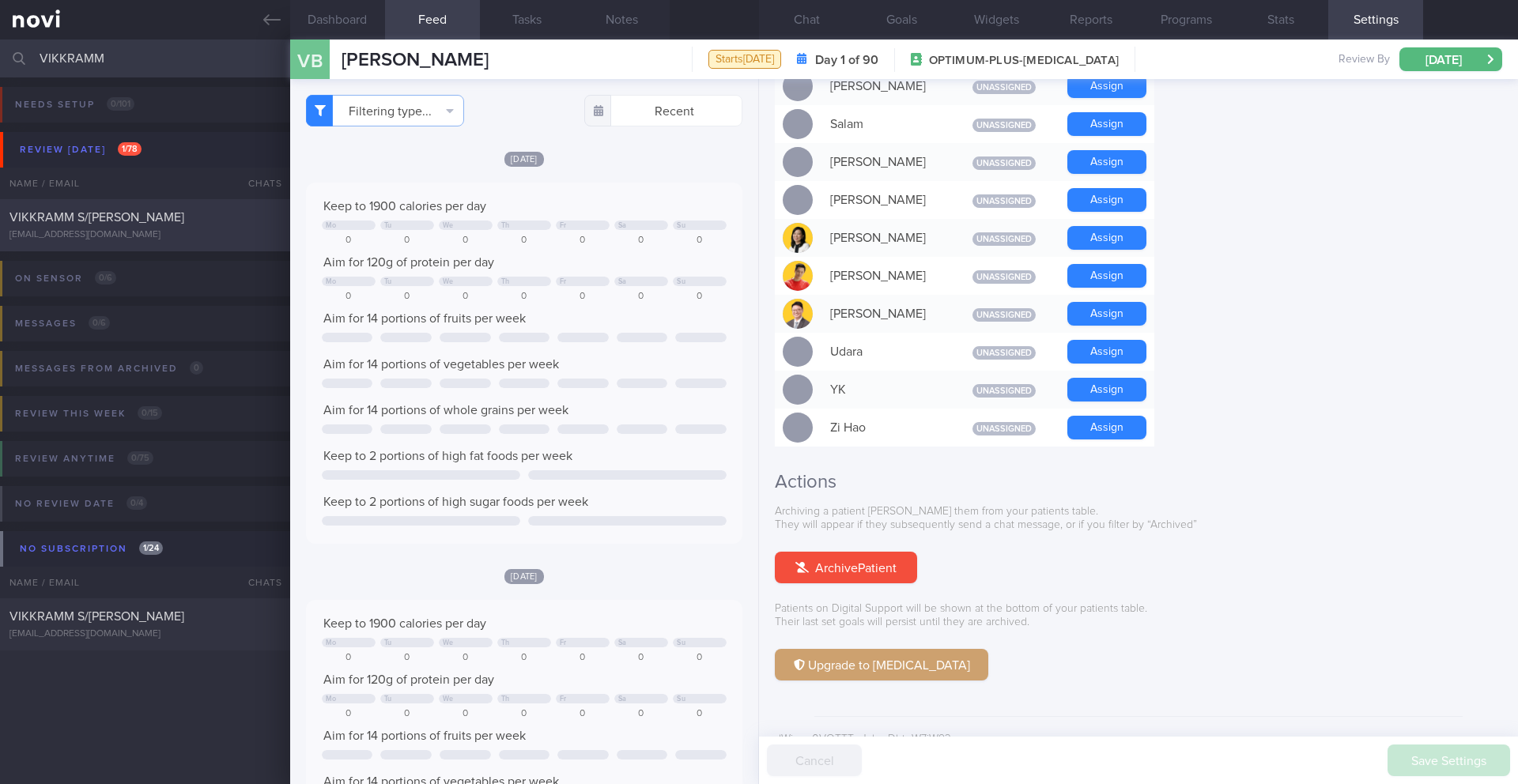
type input "VIKKRAMM"
click at [144, 222] on span "VIKKRAMM S/[PERSON_NAME]" at bounding box center [97, 217] width 175 height 13
type input "15/8 SAF LIP final r/v"
select select "7"
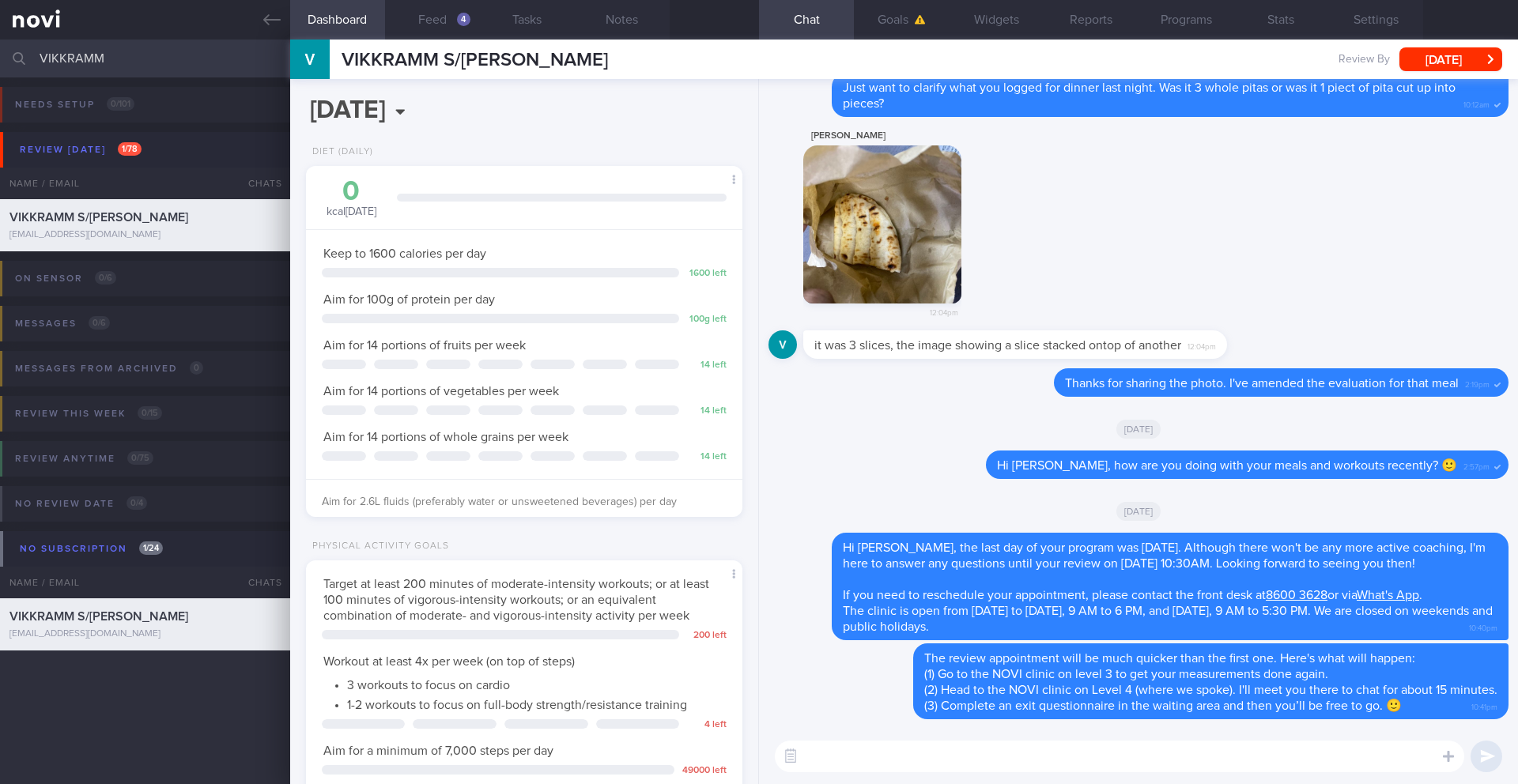
scroll to position [201, 403]
click at [837, 753] on textarea at bounding box center [1119, 756] width 689 height 31
paste textarea "Hi ______, I just wanted to let you know that your NOVIFY account will be archi…"
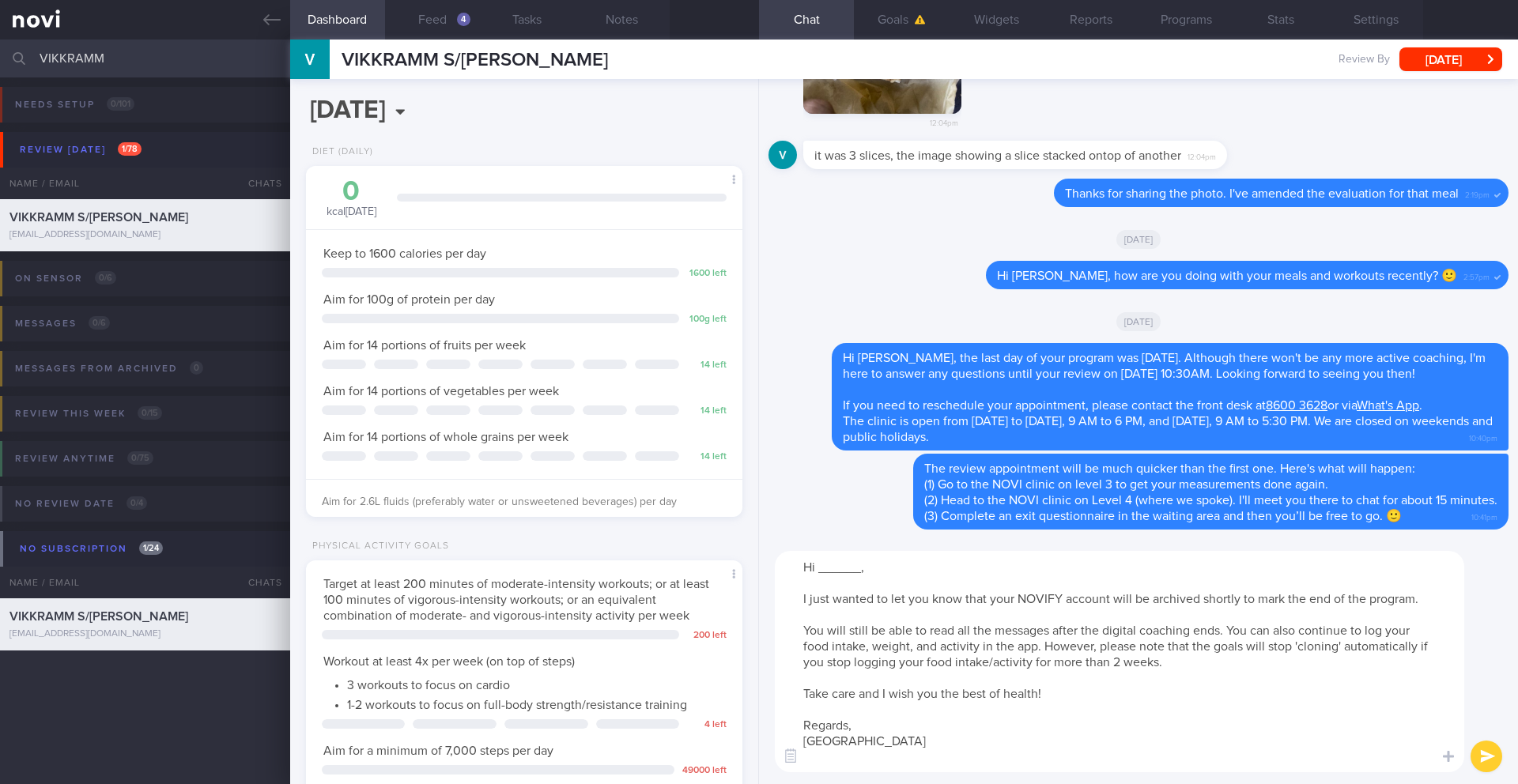
drag, startPoint x: 860, startPoint y: 570, endPoint x: 825, endPoint y: 569, distance: 35.0
click at [825, 569] on textarea "Hi ______, I just wanted to let you know that your NOVIFY account will be archi…" at bounding box center [1119, 661] width 689 height 221
type textarea "Hi Vikkramm, I just wanted to let you know that your NOVIFY account will be arc…"
click at [1482, 765] on button "submit" at bounding box center [1486, 756] width 31 height 31
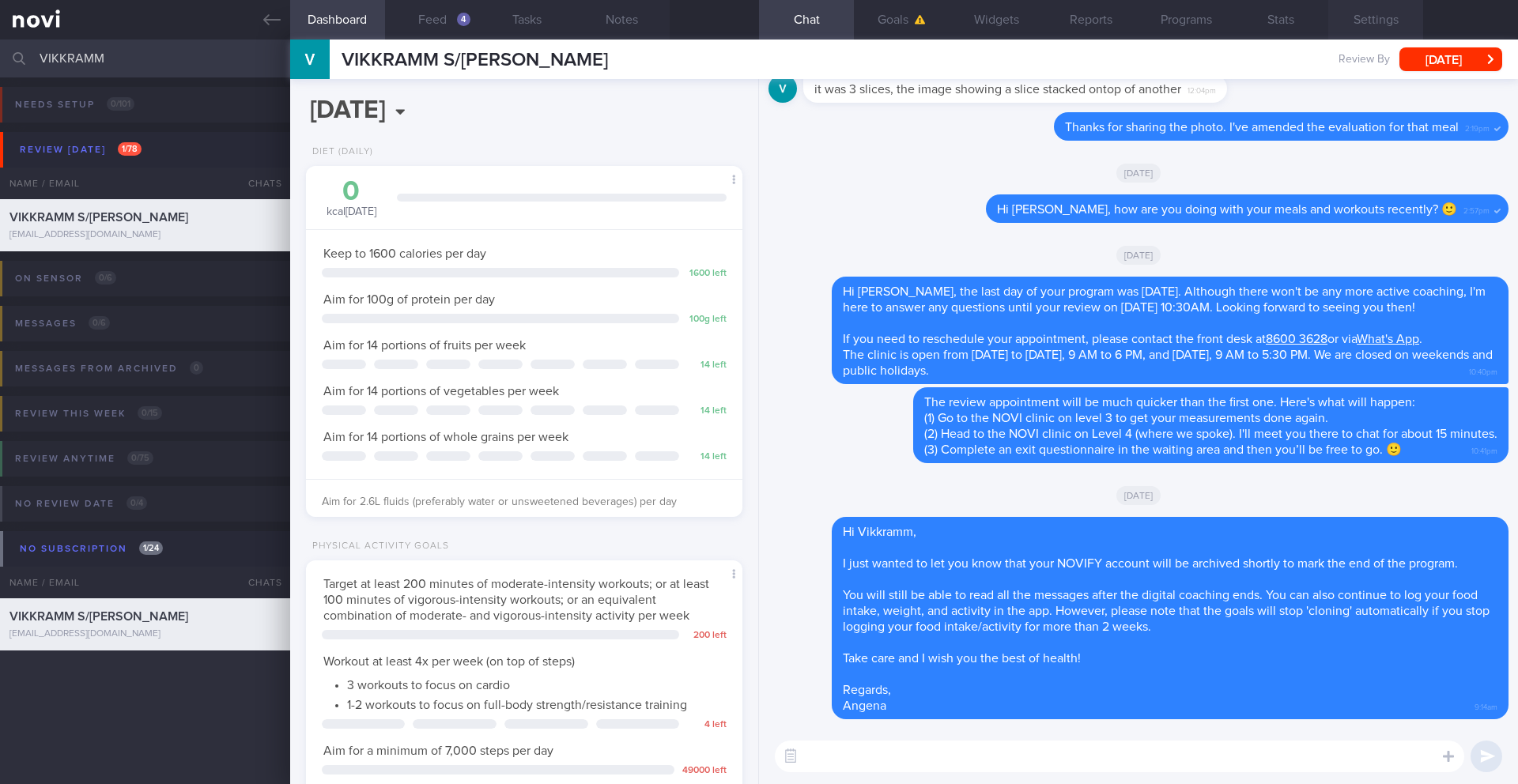
click at [1371, 21] on button "Settings" at bounding box center [1376, 19] width 95 height 39
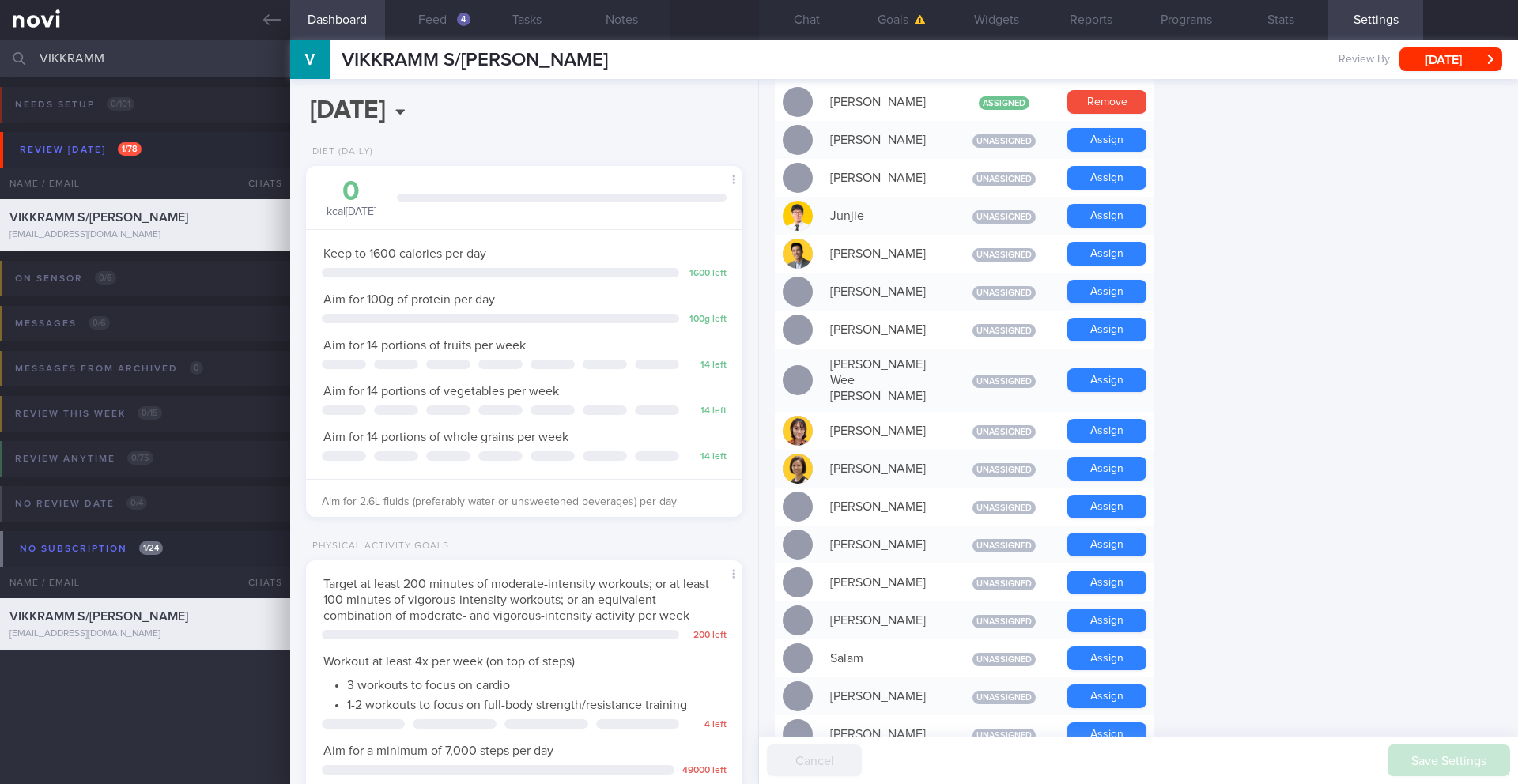
scroll to position [1295, 0]
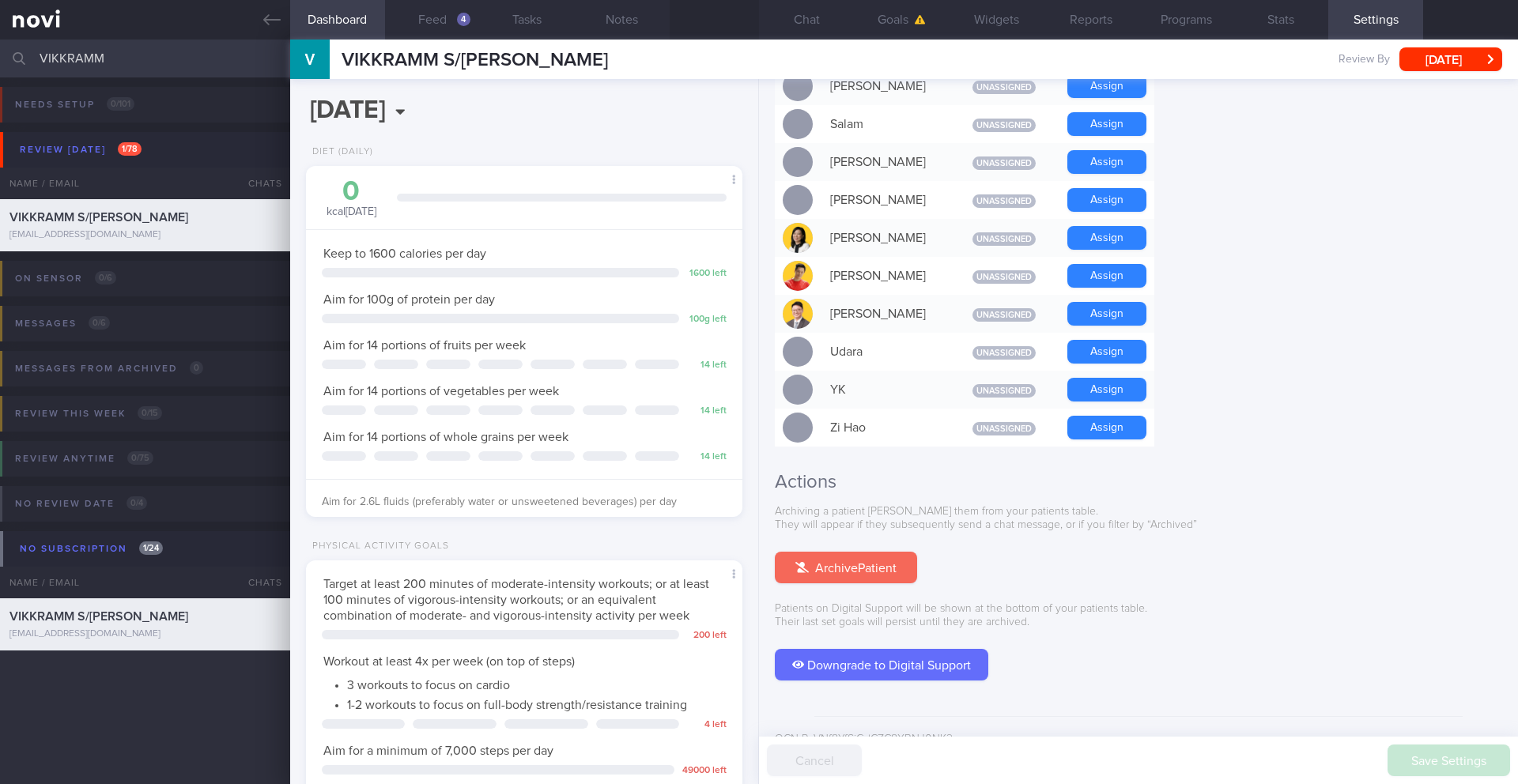
click at [860, 552] on button "Archive Patient" at bounding box center [845, 567] width 142 height 31
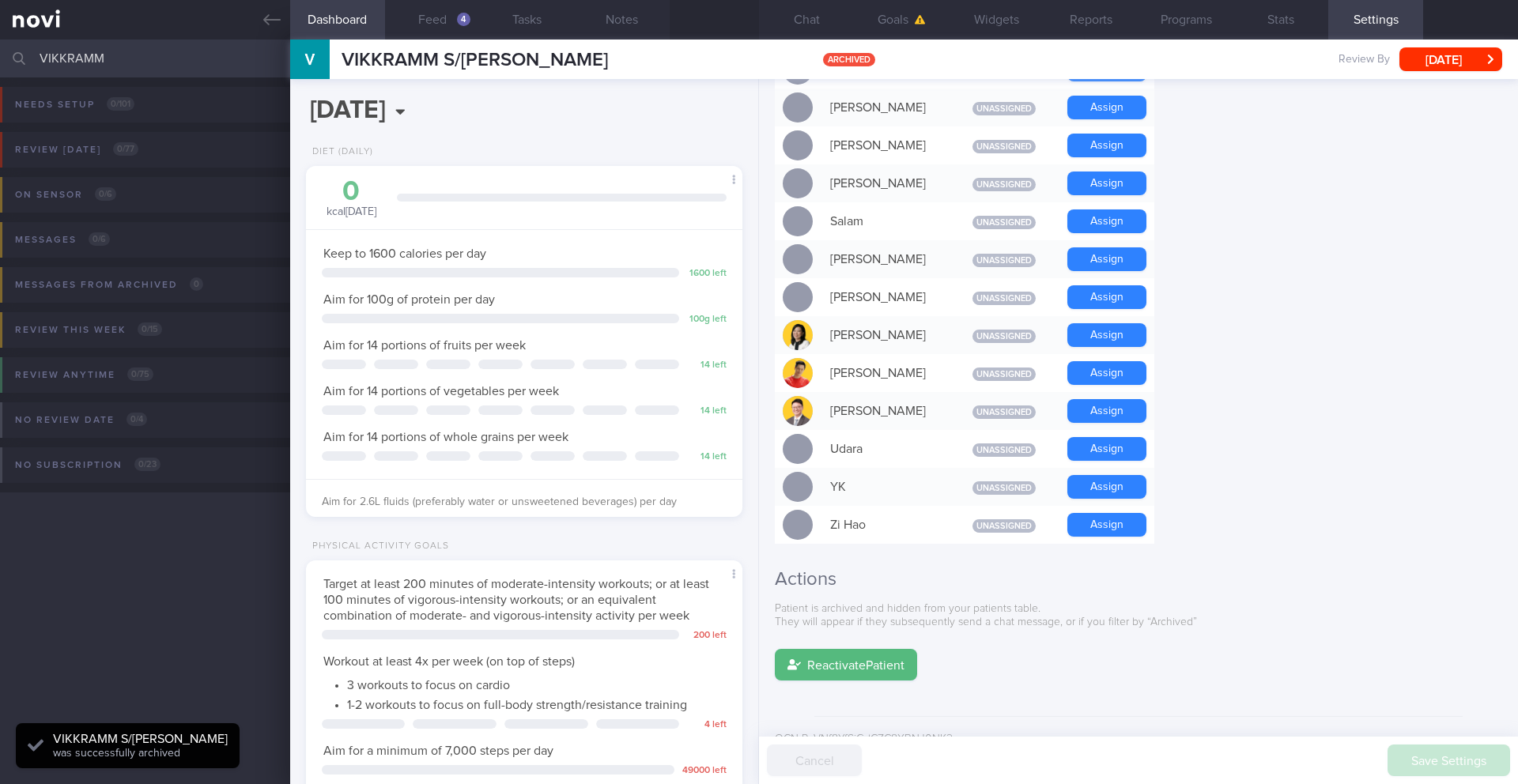
scroll to position [201, 403]
select select "8"
click at [88, 60] on input "VIKKRAMM" at bounding box center [759, 58] width 1518 height 38
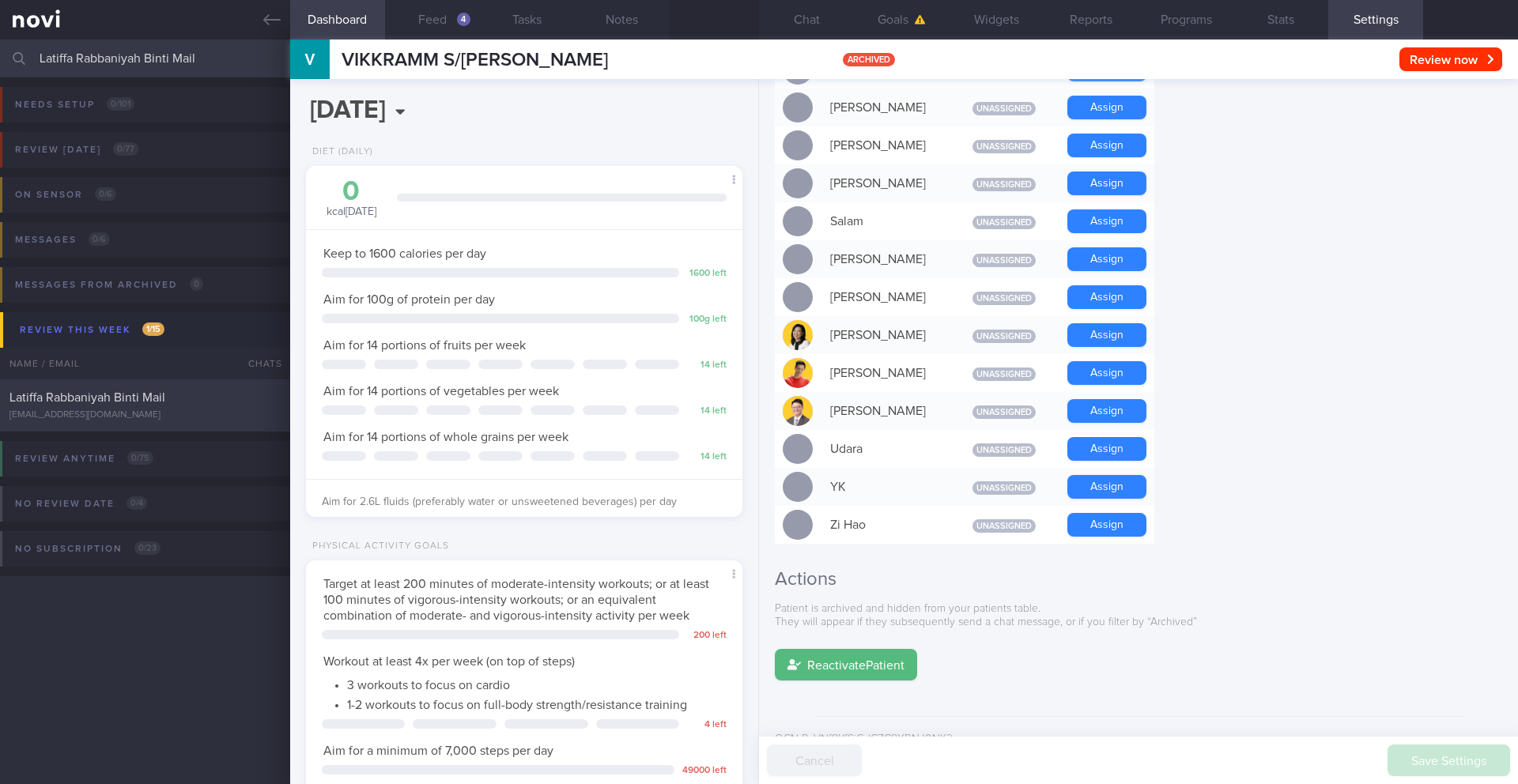
type input "Latiffa Rabbaniyah Binti Mail"
click at [135, 400] on span "Latiffa Rabbaniyah Binti Mail" at bounding box center [88, 397] width 156 height 13
type input "26-29/9 NEW OP+"
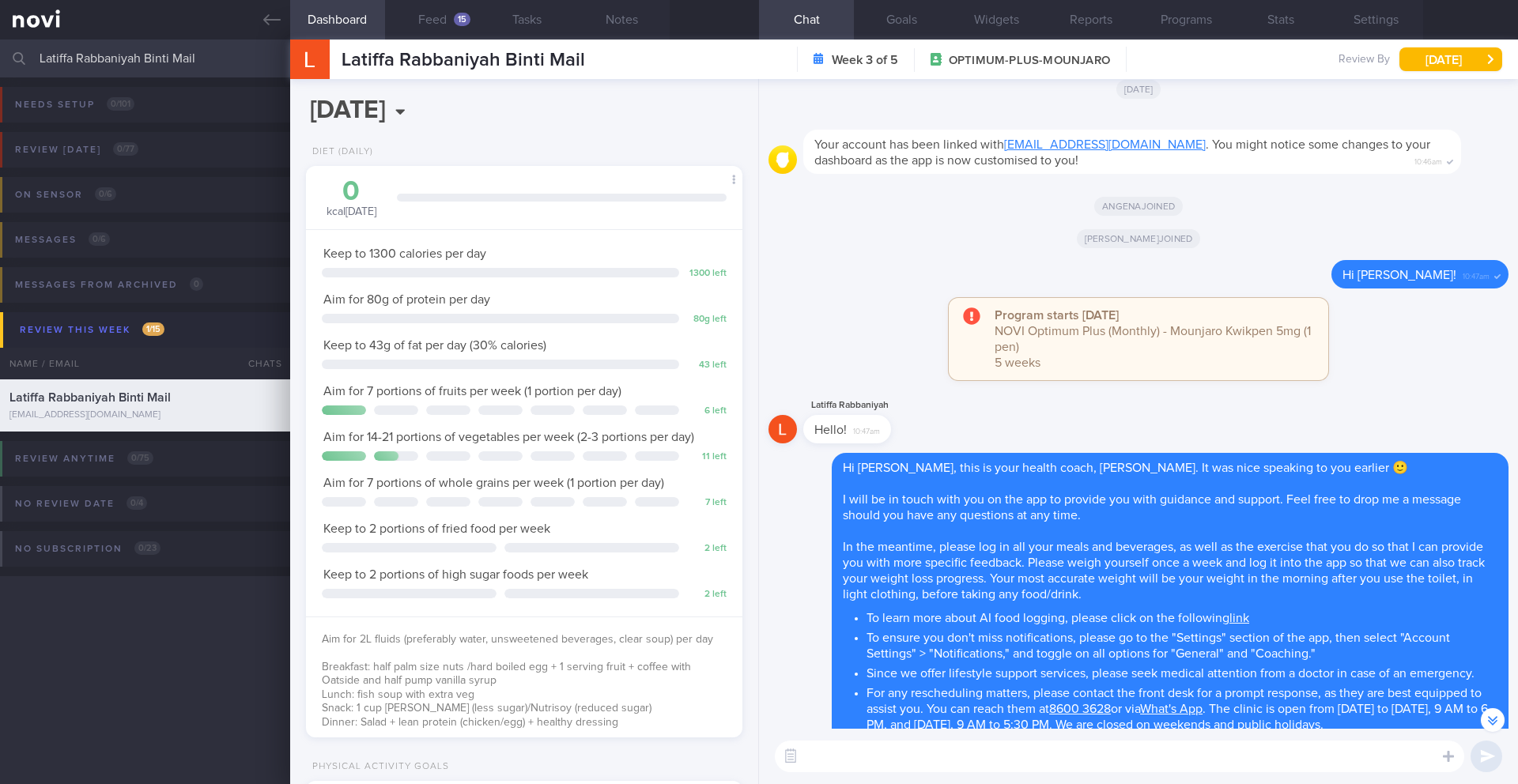
scroll to position [-3640, 0]
